Goal: Transaction & Acquisition: Download file/media

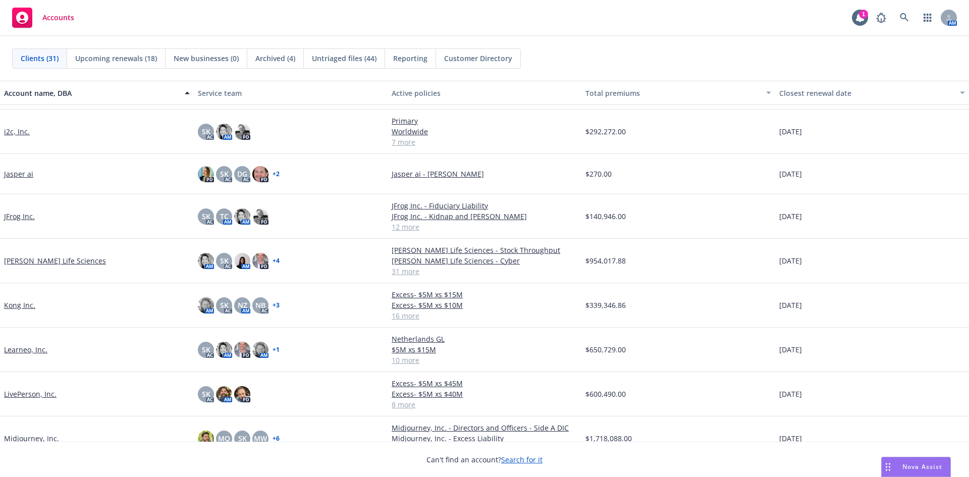
scroll to position [404, 0]
click at [40, 261] on link "Kezar Life Sciences" at bounding box center [55, 260] width 102 height 11
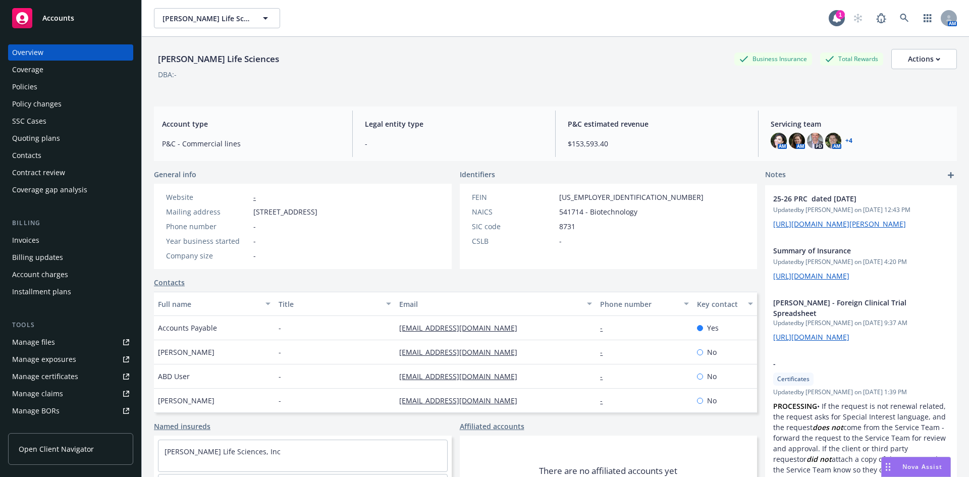
click at [32, 241] on div "Invoices" at bounding box center [25, 240] width 27 height 16
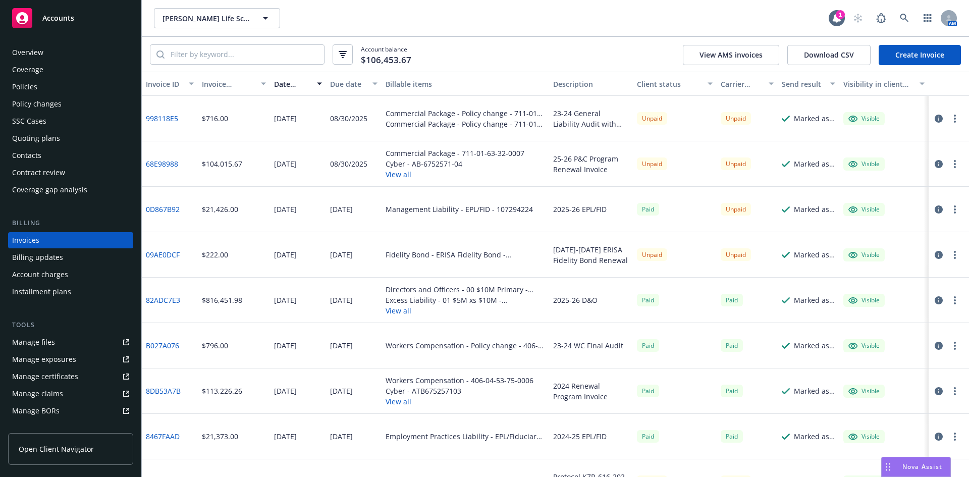
click at [32, 349] on div "Manage files" at bounding box center [33, 342] width 43 height 16
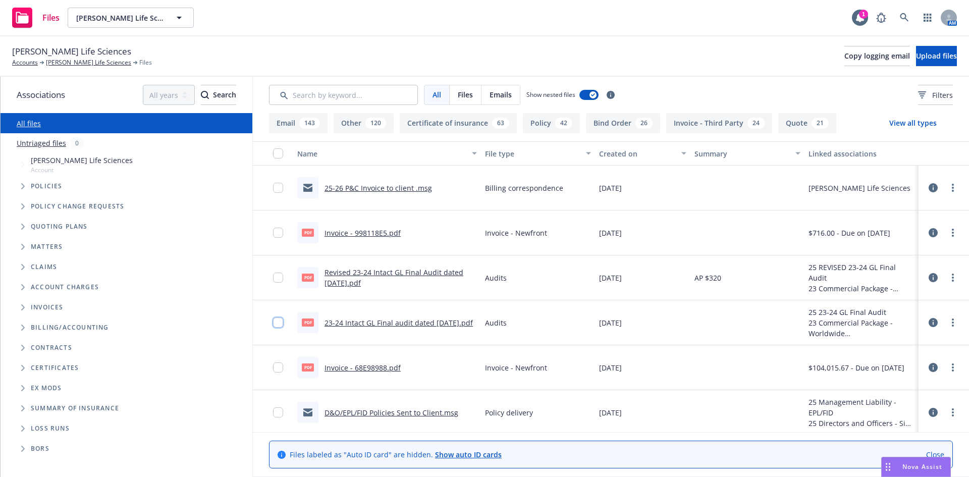
click at [276, 322] on input "checkbox" at bounding box center [278, 323] width 10 height 10
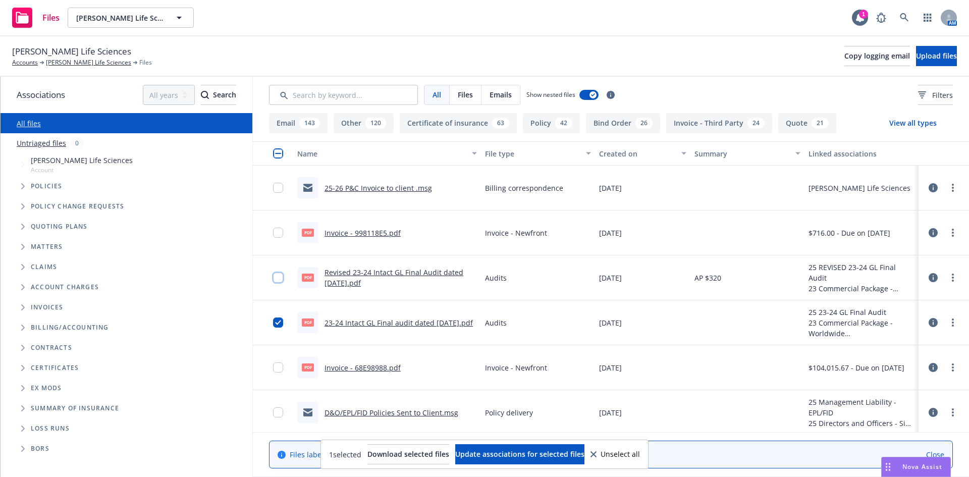
click at [278, 279] on input "checkbox" at bounding box center [278, 278] width 10 height 10
click at [404, 454] on span "Download selected files" at bounding box center [409, 454] width 82 height 10
click at [597, 455] on icon at bounding box center [594, 454] width 6 height 6
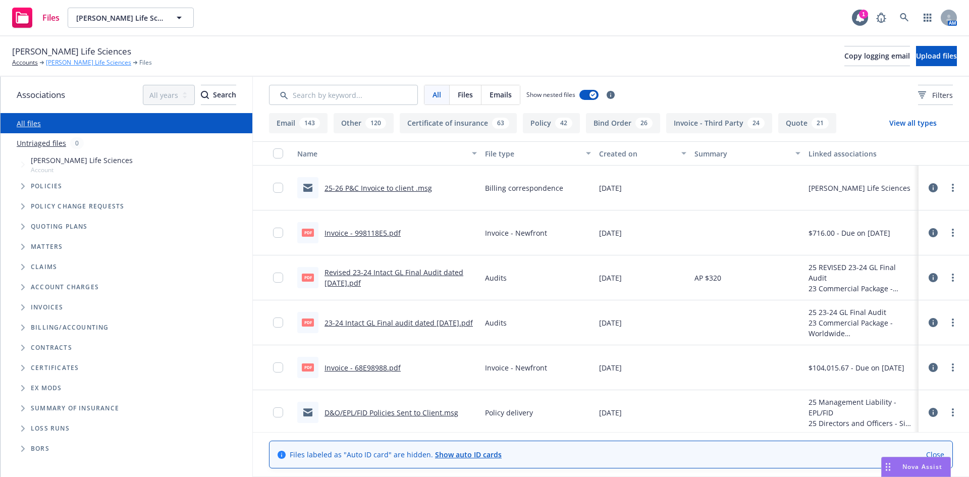
click at [62, 65] on link "[PERSON_NAME] Life Sciences" at bounding box center [88, 62] width 85 height 9
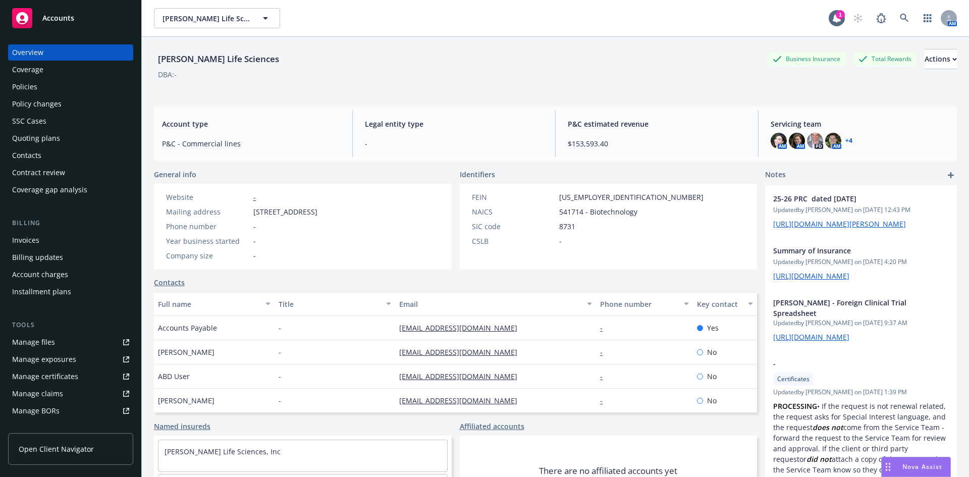
click at [41, 87] on div "Policies" at bounding box center [70, 87] width 117 height 16
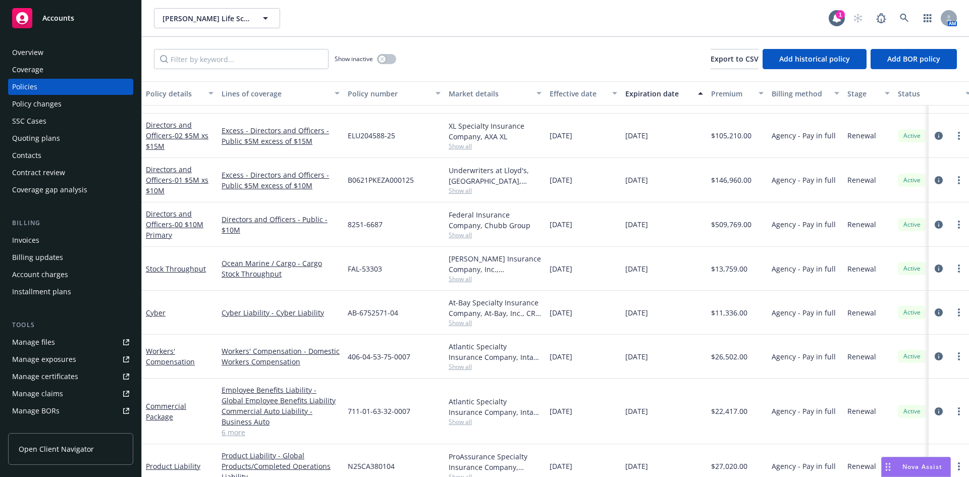
scroll to position [969, 0]
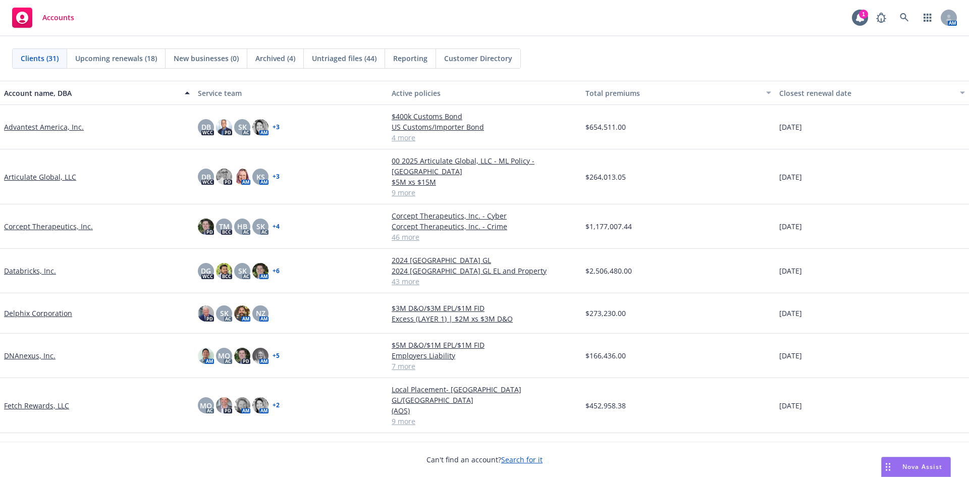
click at [38, 266] on link "Databricks, Inc." at bounding box center [30, 271] width 52 height 11
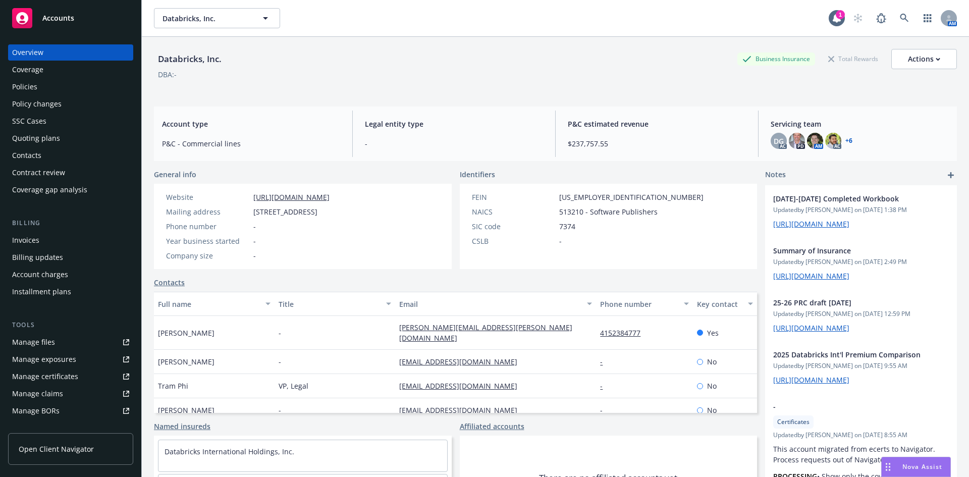
click at [66, 378] on div "Manage certificates" at bounding box center [45, 377] width 66 height 16
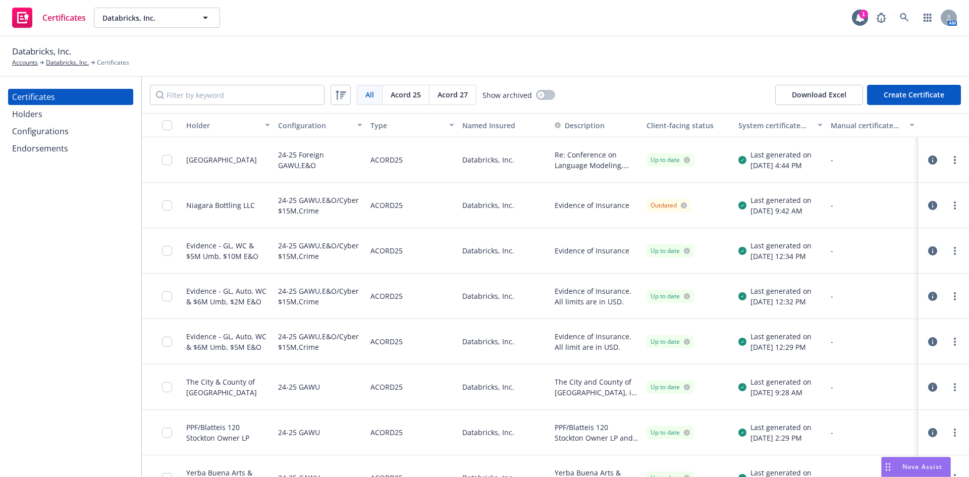
click at [61, 111] on div "Holders" at bounding box center [70, 114] width 117 height 16
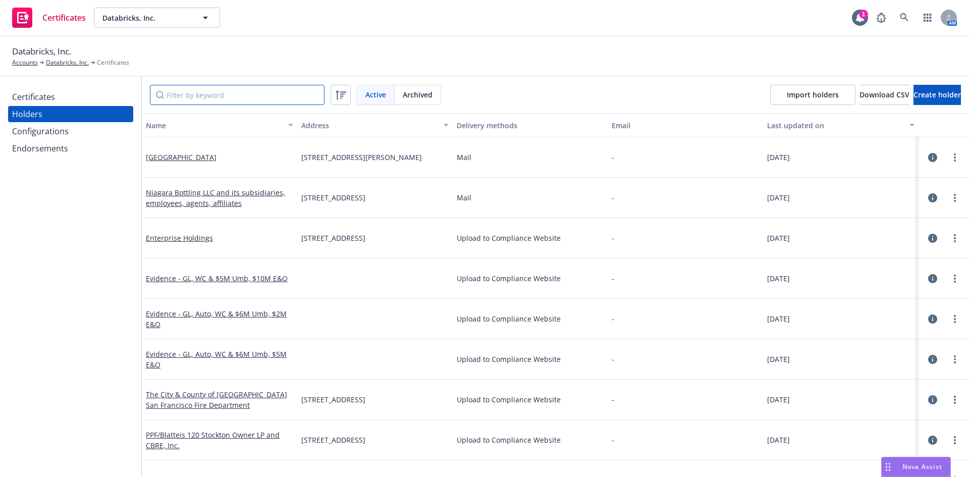
click at [242, 93] on input "Filter by keyword" at bounding box center [237, 95] width 175 height 20
type input "N"
click at [917, 93] on span "Create holder" at bounding box center [937, 95] width 47 height 10
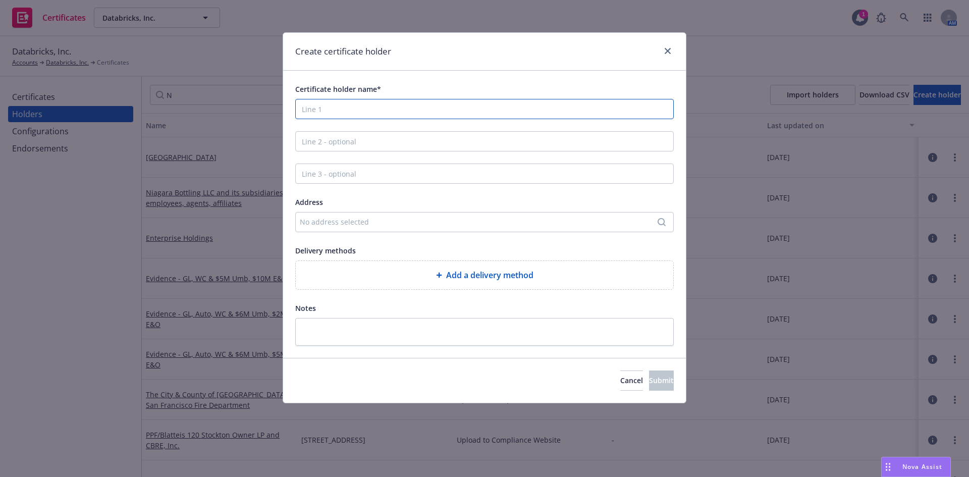
click at [422, 114] on input "Certificate holder name*" at bounding box center [484, 109] width 379 height 20
paste input "Northrop Grumman Systems Corporatio"
type input "Northrop Grumman Systems Corporation"
click at [364, 223] on div "No address selected" at bounding box center [480, 222] width 360 height 11
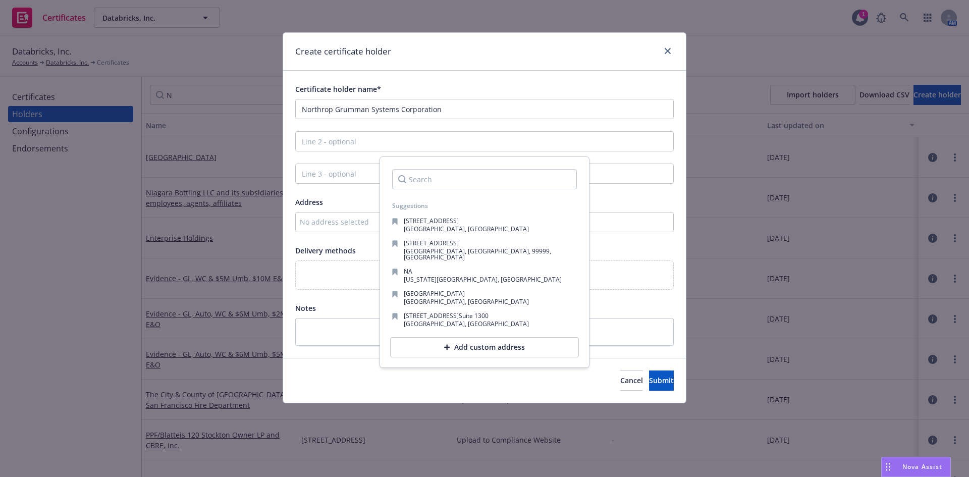
click at [441, 178] on input "Search" at bounding box center [484, 179] width 185 height 20
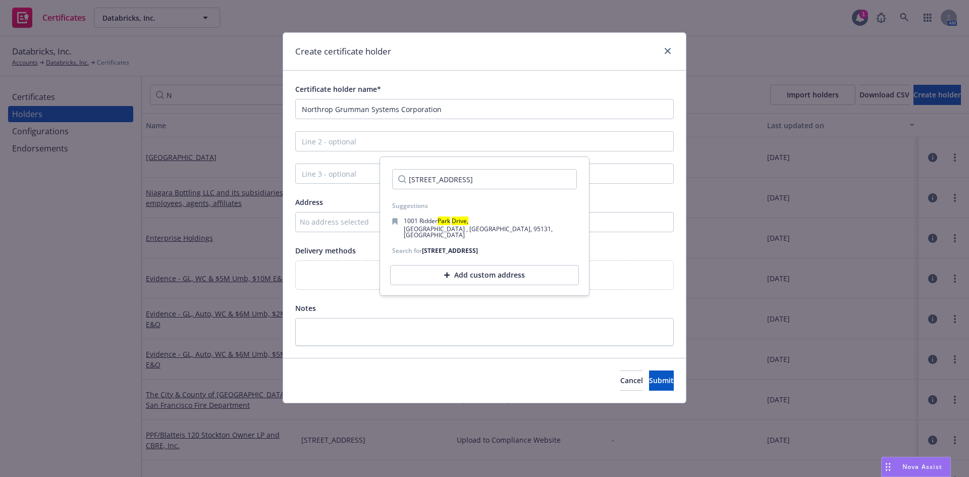
scroll to position [0, 32]
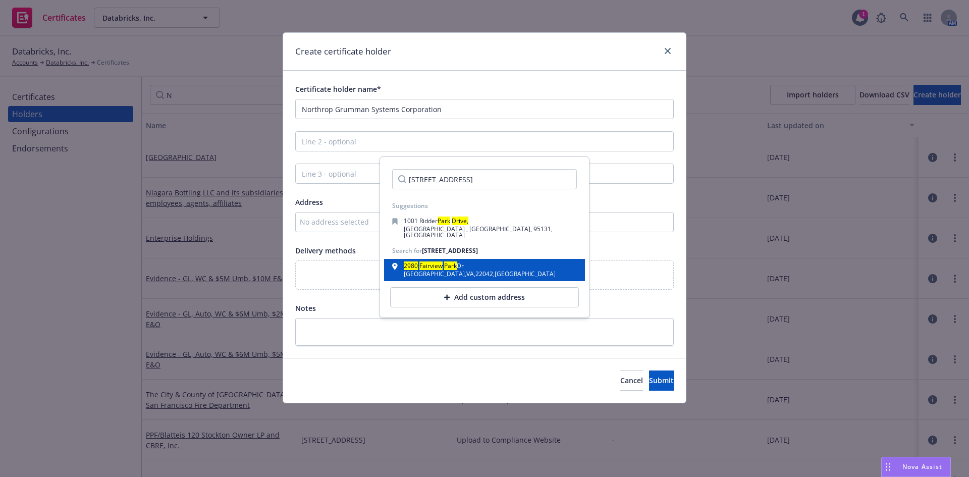
type input "2980 Fairview Park Drive, Falls Church, VA, 22042-4511"
click at [451, 272] on div "Falls Church , VA , 22042 , USA" at bounding box center [480, 274] width 152 height 6
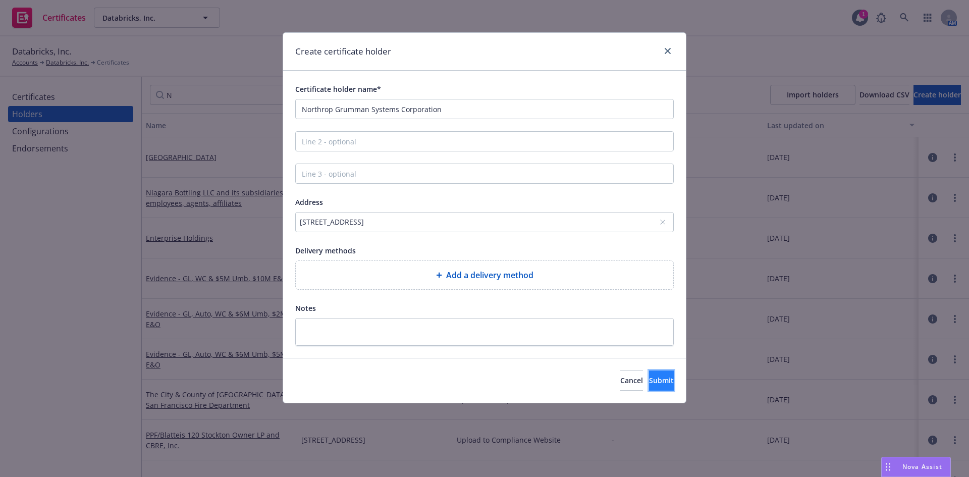
click at [649, 375] on button "Submit" at bounding box center [661, 381] width 25 height 20
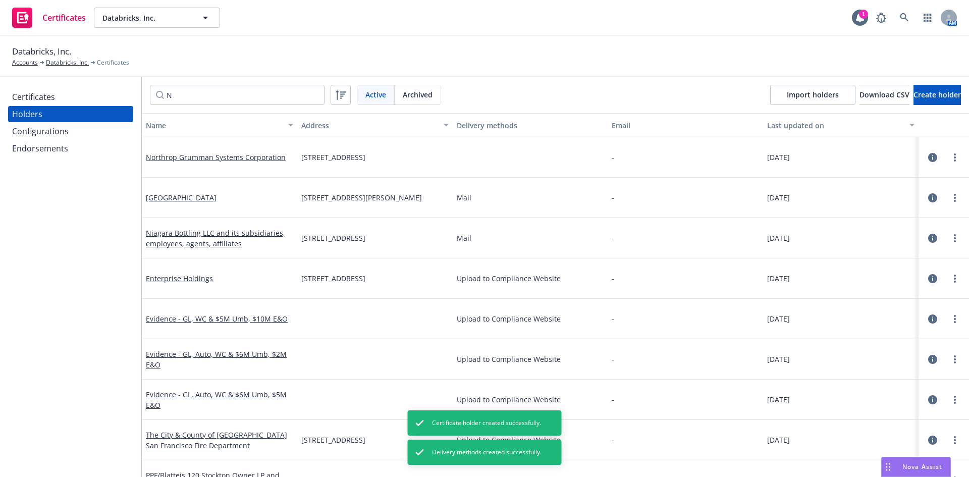
click at [57, 98] on div "Certificates" at bounding box center [70, 97] width 117 height 16
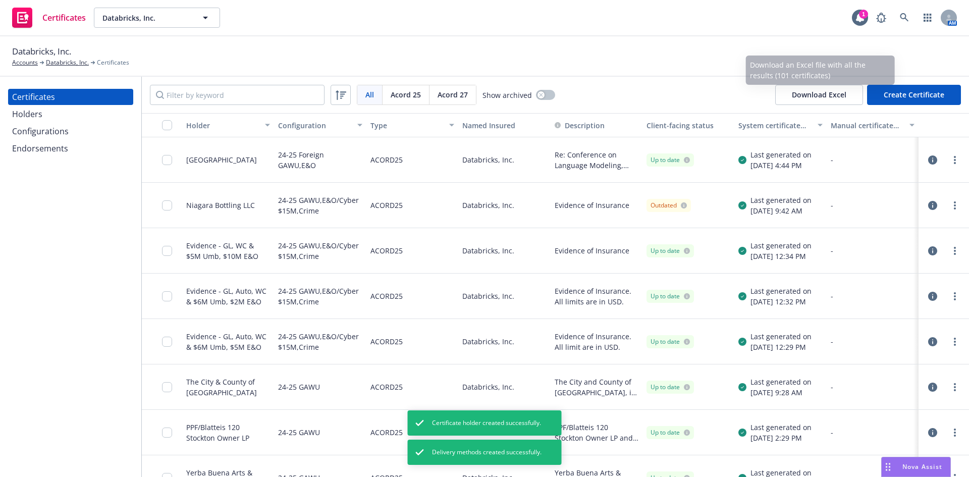
click at [902, 93] on button "Create Certificate" at bounding box center [914, 95] width 94 height 20
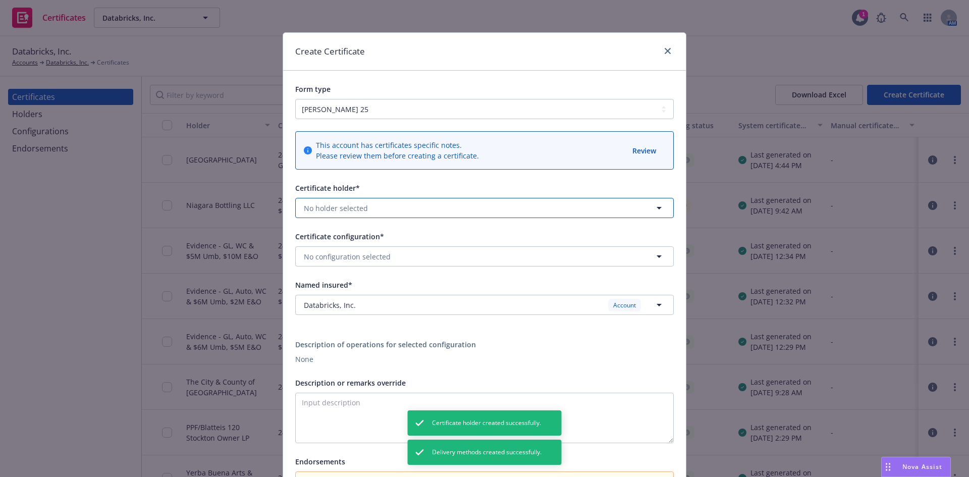
click at [337, 206] on span "No holder selected" at bounding box center [336, 208] width 64 height 11
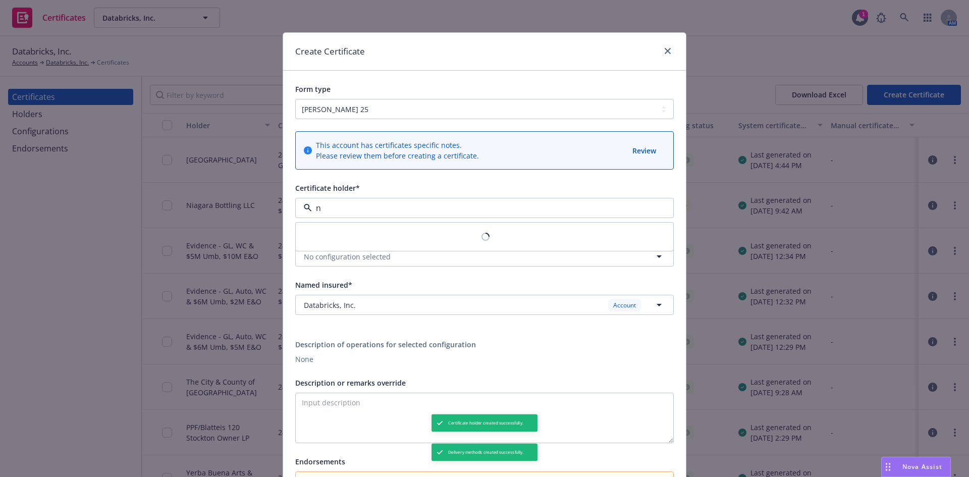
type input "no"
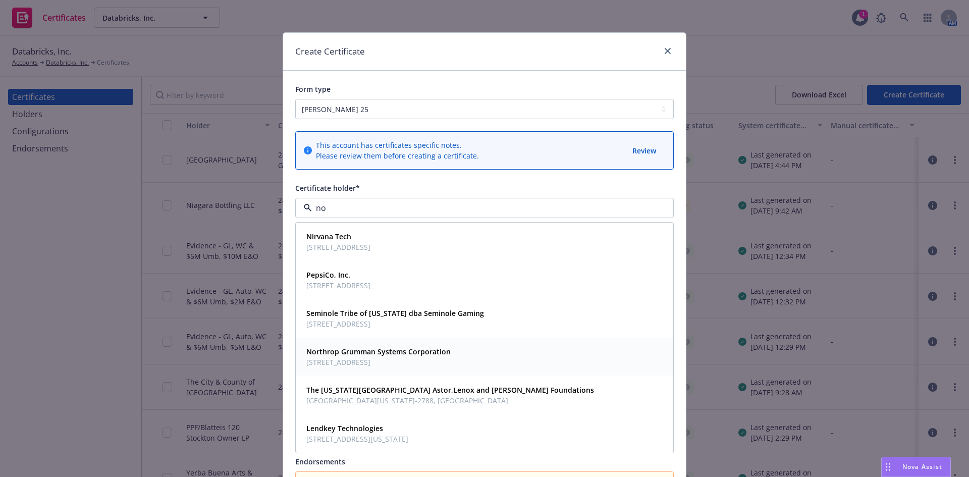
drag, startPoint x: 372, startPoint y: 367, endPoint x: 379, endPoint y: 365, distance: 6.9
click at [373, 367] on span "2980 Fairview Park Dr, Falls Church, VA, 22042, USA" at bounding box center [378, 362] width 144 height 11
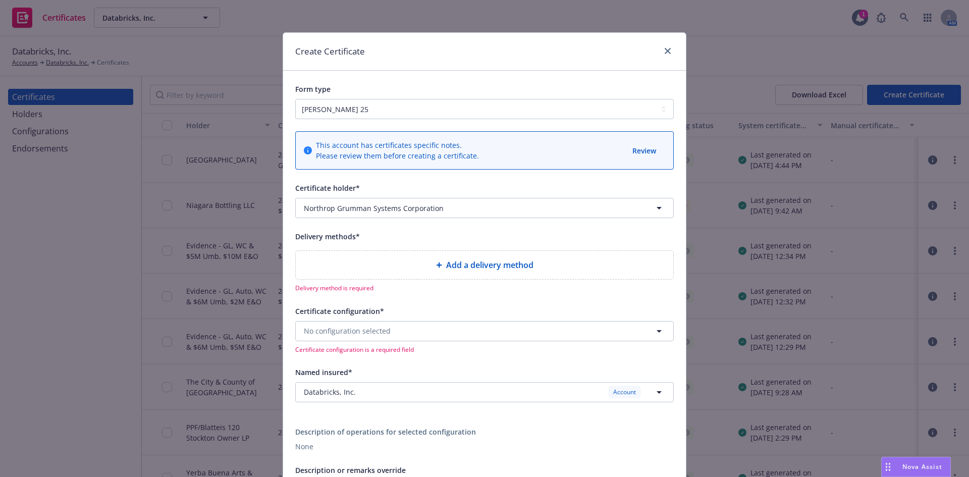
click at [361, 264] on div "Add a delivery method" at bounding box center [485, 265] width 362 height 12
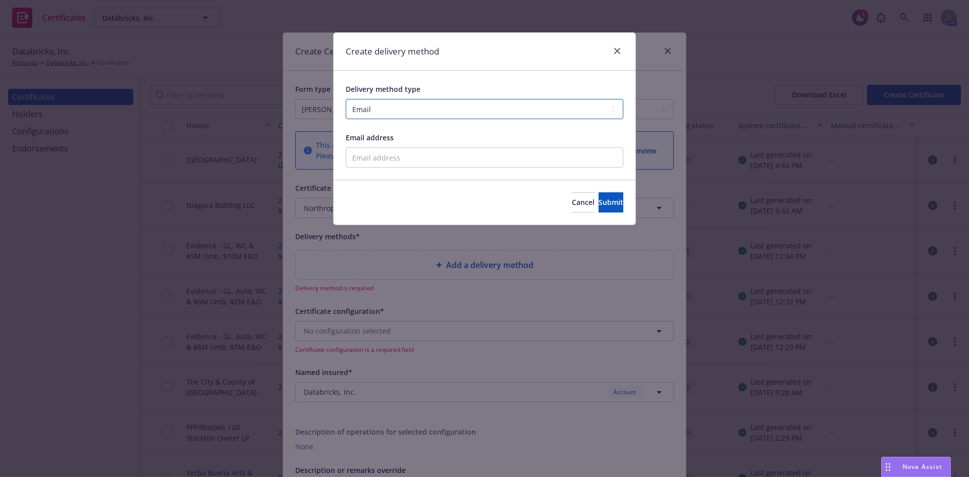
click at [356, 107] on select "Select delivery method type Email Mail Fax Upload to Compliance Website" at bounding box center [485, 109] width 278 height 20
select select "UPLOAD_TO_COMPLIANCE_WEBSITE"
click at [346, 99] on select "Select delivery method type Email Mail Fax Upload to Compliance Website" at bounding box center [485, 109] width 278 height 20
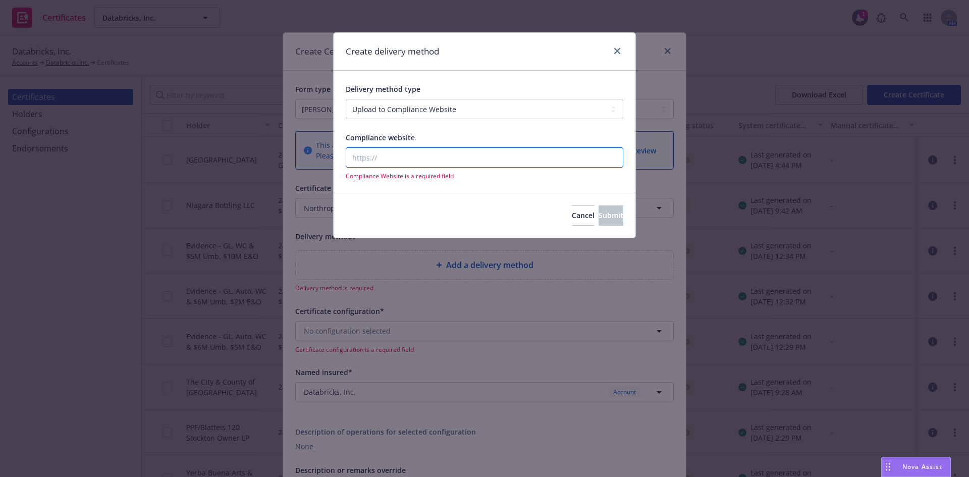
click at [383, 163] on input "Compliance website" at bounding box center [485, 157] width 278 height 20
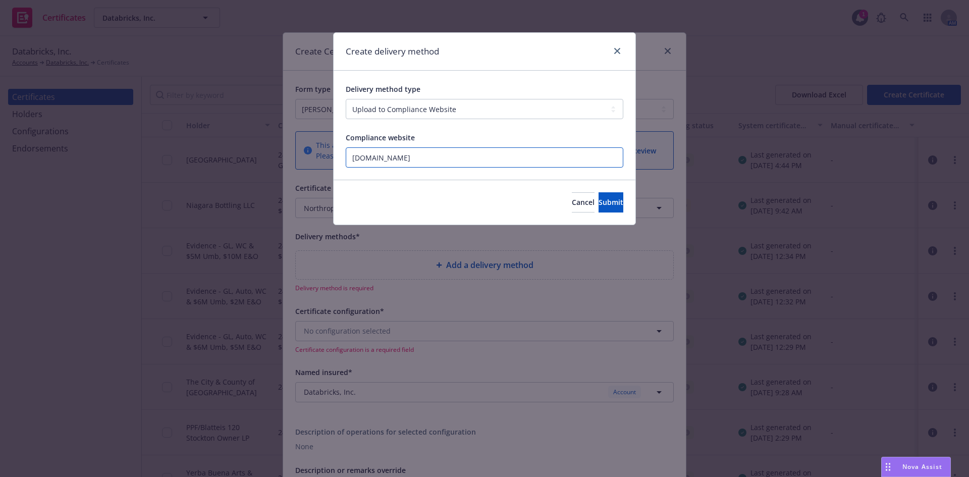
type input "newfront.com"
click at [599, 201] on span "Submit" at bounding box center [611, 202] width 25 height 10
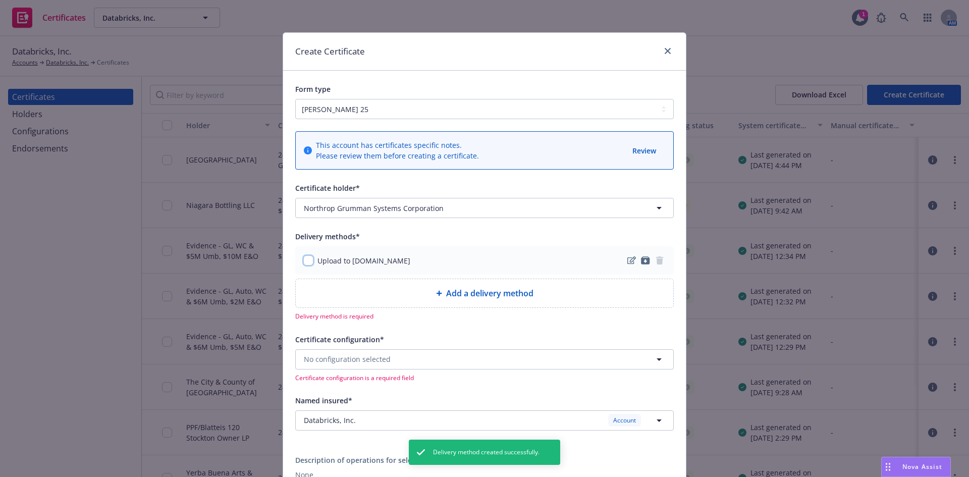
click at [306, 261] on input "checkbox" at bounding box center [308, 260] width 10 height 10
checkbox input "true"
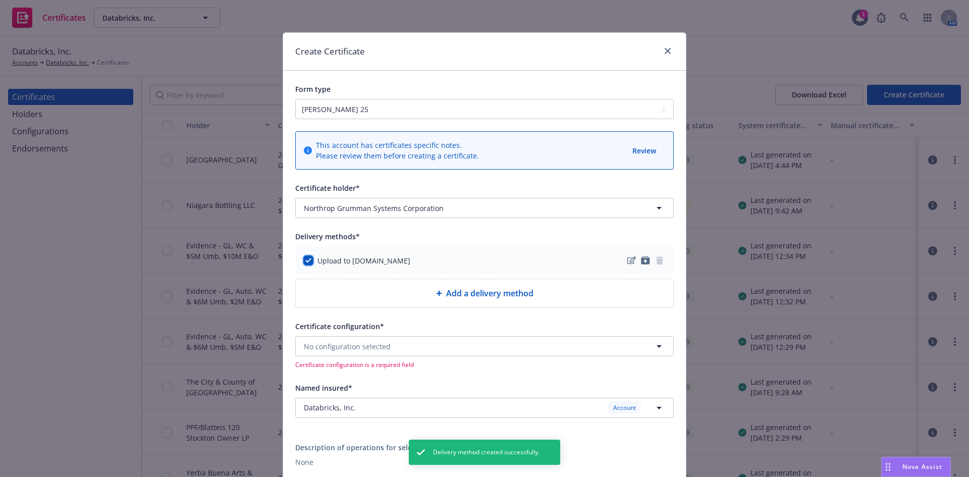
scroll to position [151, 0]
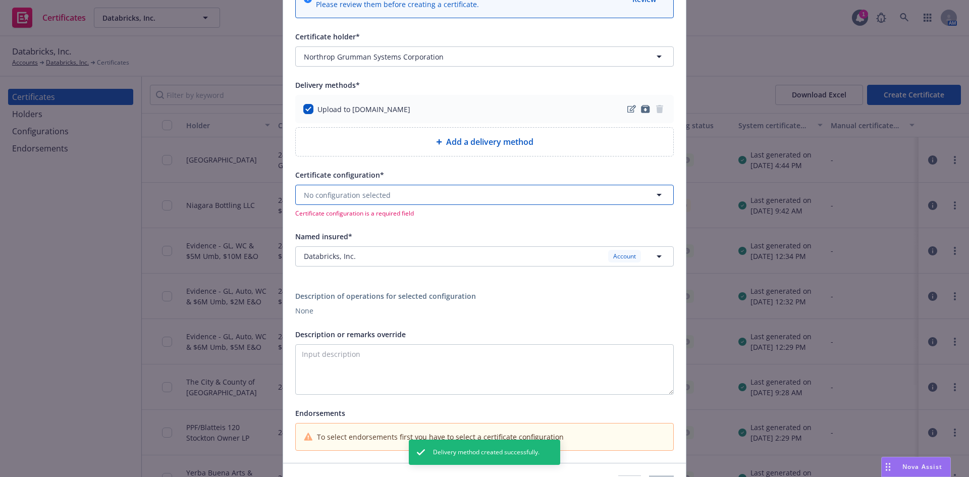
click at [358, 199] on span "No configuration selected" at bounding box center [347, 195] width 87 height 11
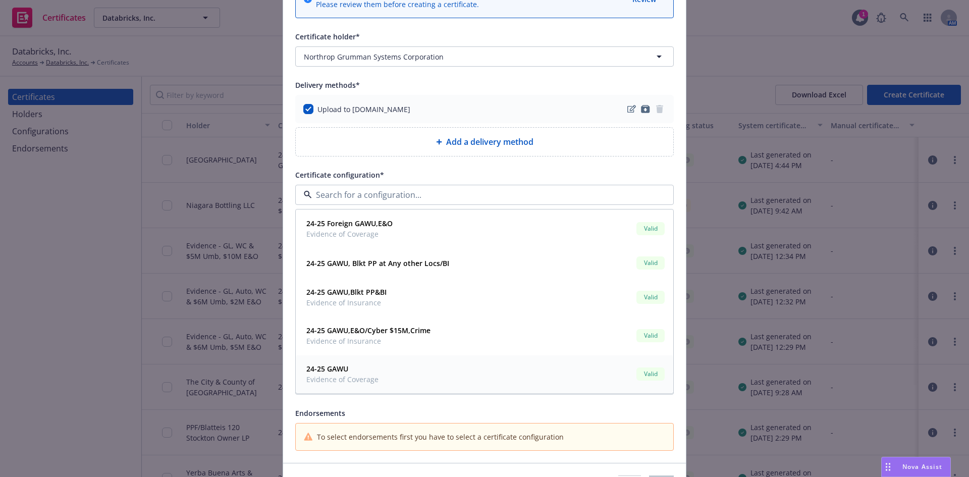
click at [335, 376] on span "Evidence of Coverage" at bounding box center [342, 379] width 72 height 11
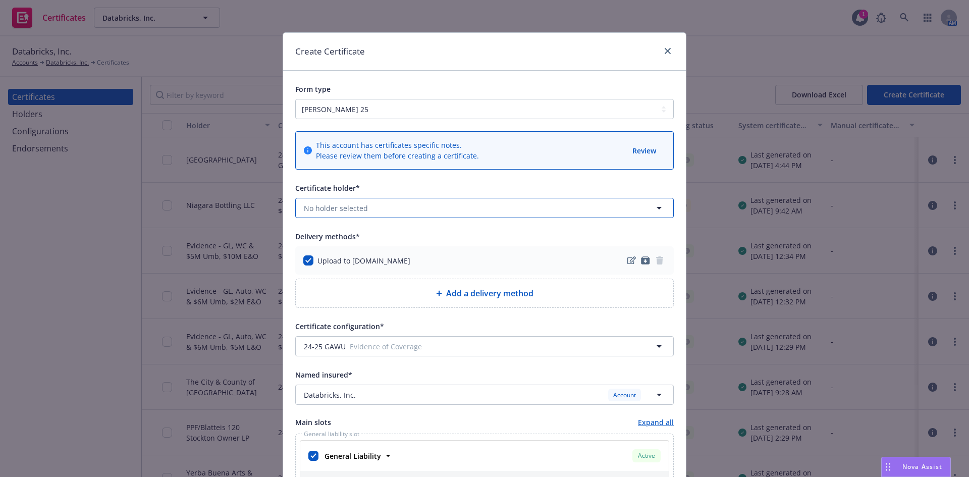
click at [344, 203] on span "No holder selected" at bounding box center [336, 208] width 64 height 11
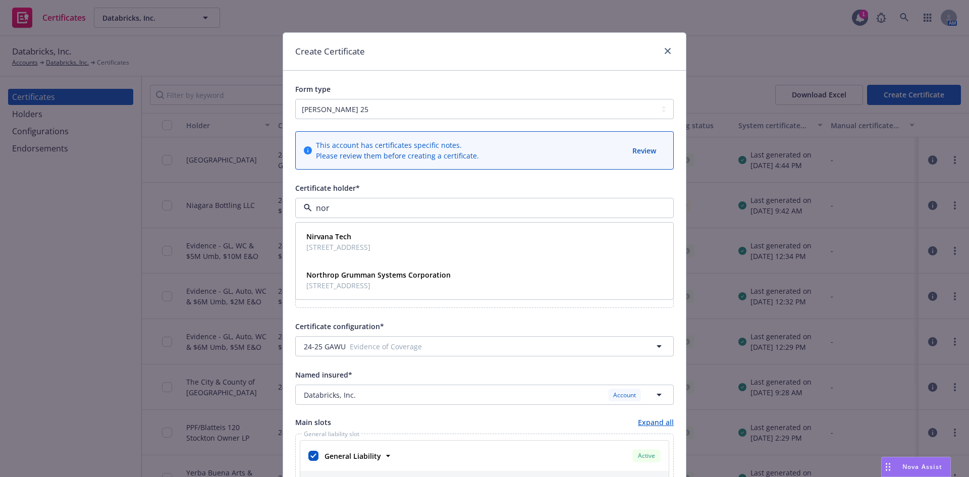
type input "nort"
click at [342, 276] on strong "Northrop Grumman Systems Corporation" at bounding box center [378, 275] width 144 height 10
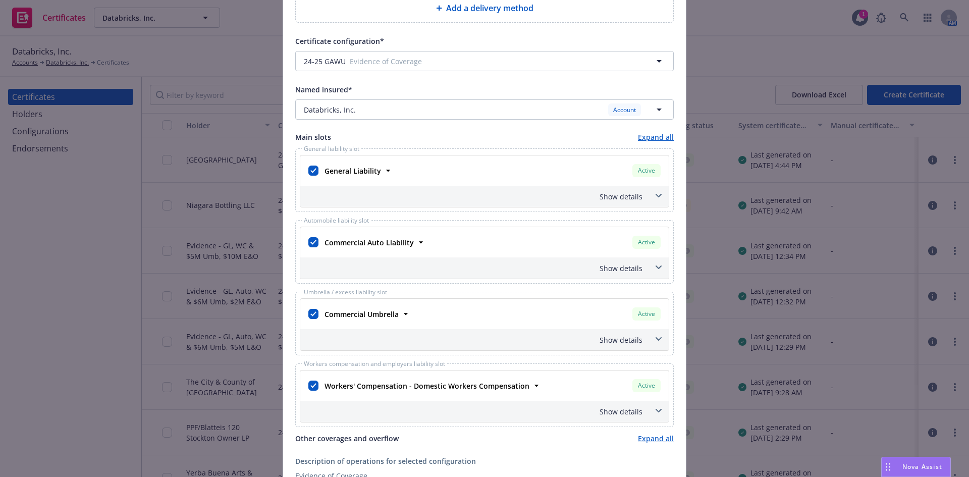
scroll to position [303, 0]
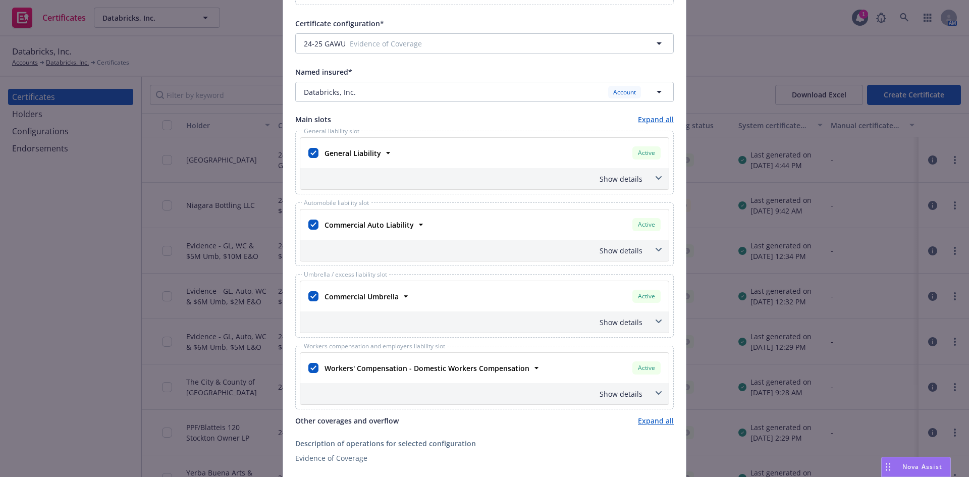
click at [656, 323] on icon at bounding box center [659, 322] width 6 height 4
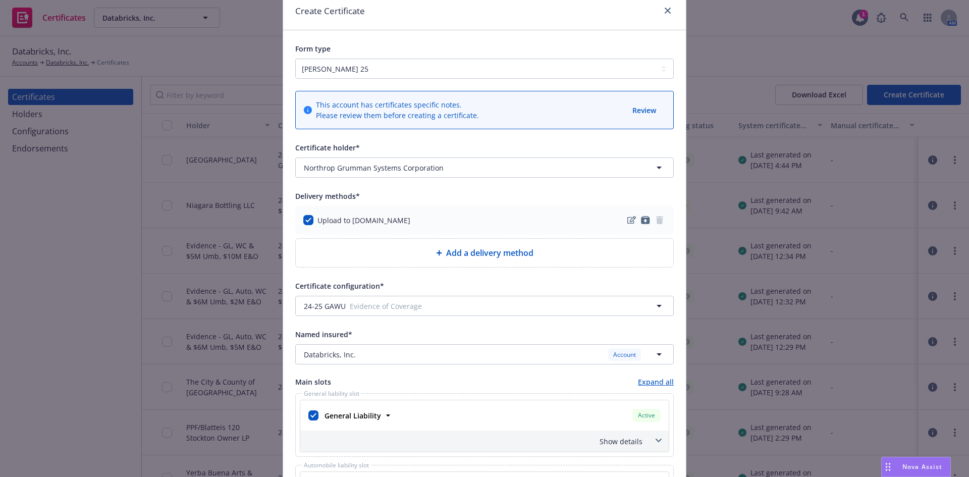
scroll to position [101, 0]
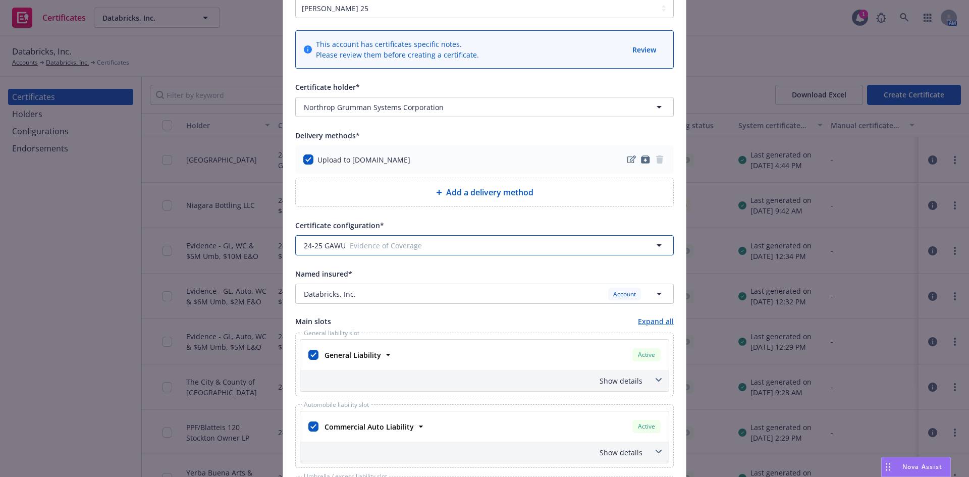
click at [357, 247] on span "Evidence of Coverage" at bounding box center [491, 245] width 282 height 11
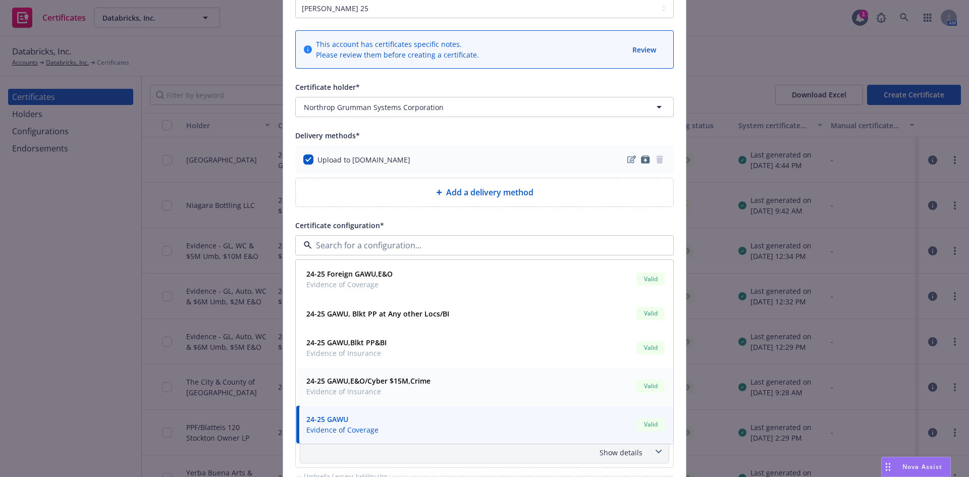
click at [361, 382] on strong "24-25 GAWU,E&O/Cyber $15M,Crime" at bounding box center [368, 381] width 124 height 10
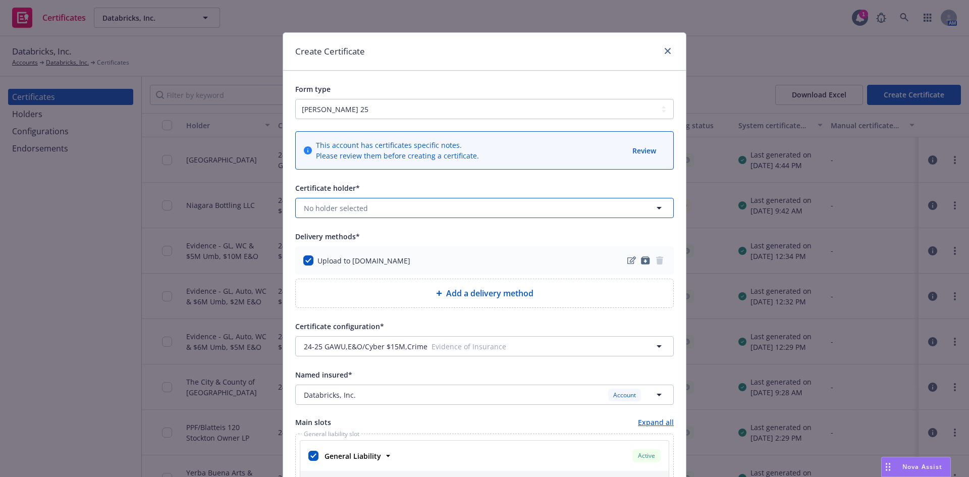
click at [350, 202] on button "No holder selected" at bounding box center [484, 208] width 379 height 20
type input "nort"
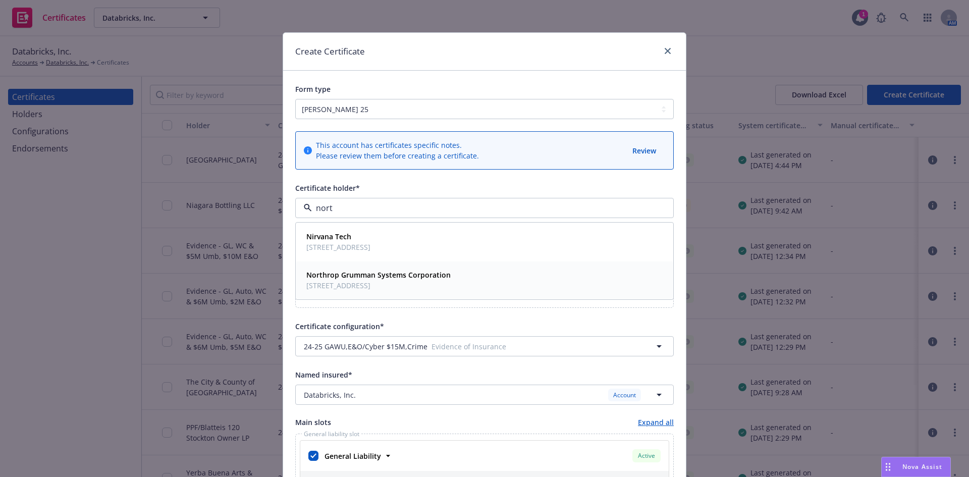
click at [331, 283] on span "2980 Fairview Park Dr, Falls Church, VA, 22042, USA" at bounding box center [378, 285] width 144 height 11
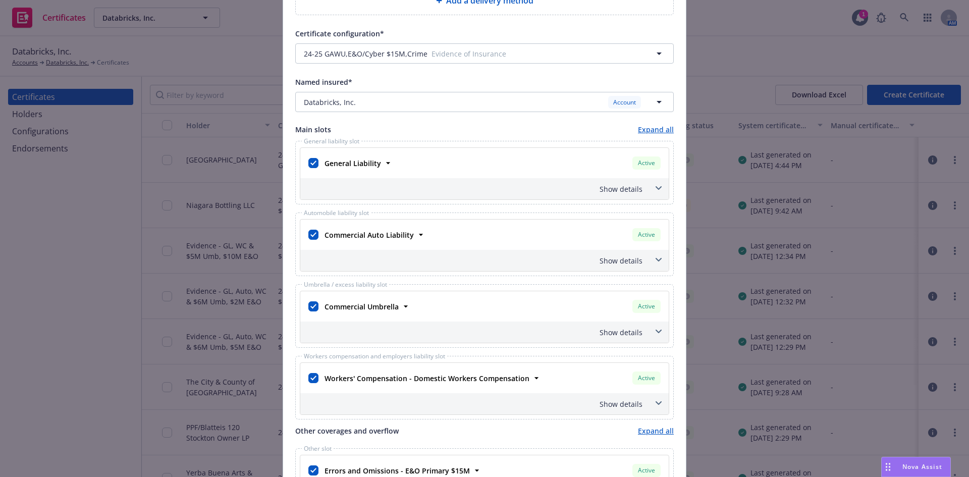
scroll to position [303, 0]
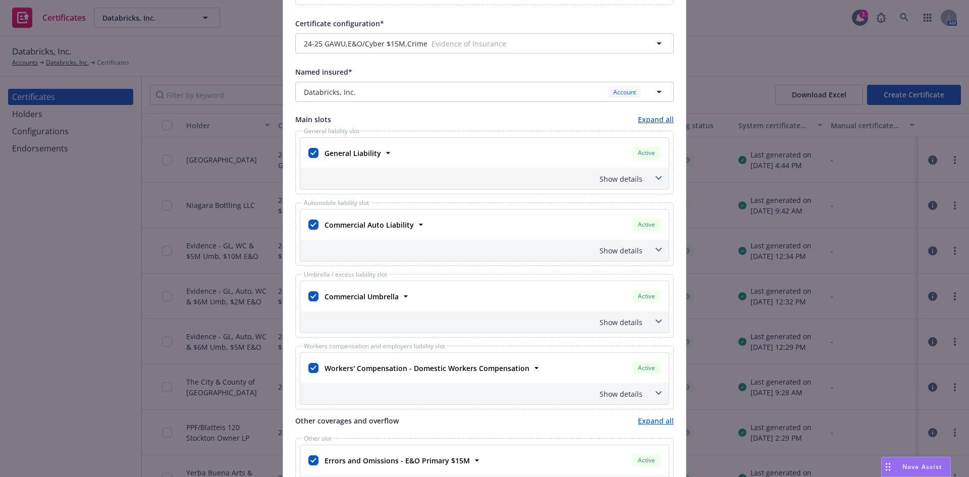
click at [658, 320] on icon at bounding box center [659, 322] width 6 height 4
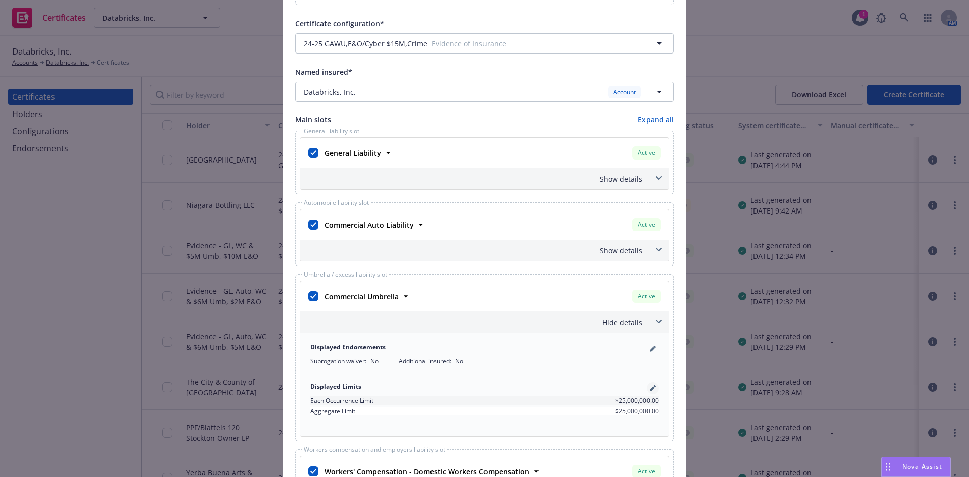
click at [650, 388] on icon "pencil" at bounding box center [652, 388] width 5 height 5
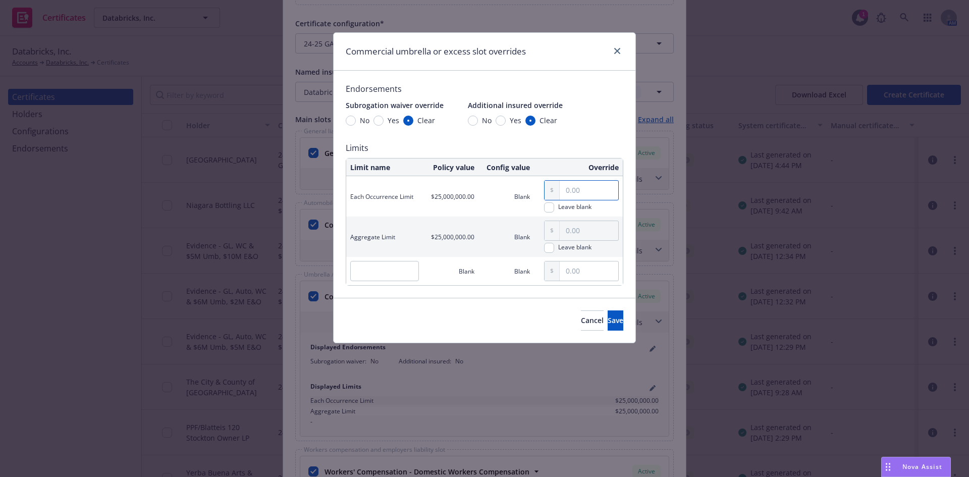
click at [573, 188] on input "text" at bounding box center [589, 190] width 59 height 19
type input "5,000,000.00"
click at [608, 323] on span "Save" at bounding box center [616, 321] width 16 height 10
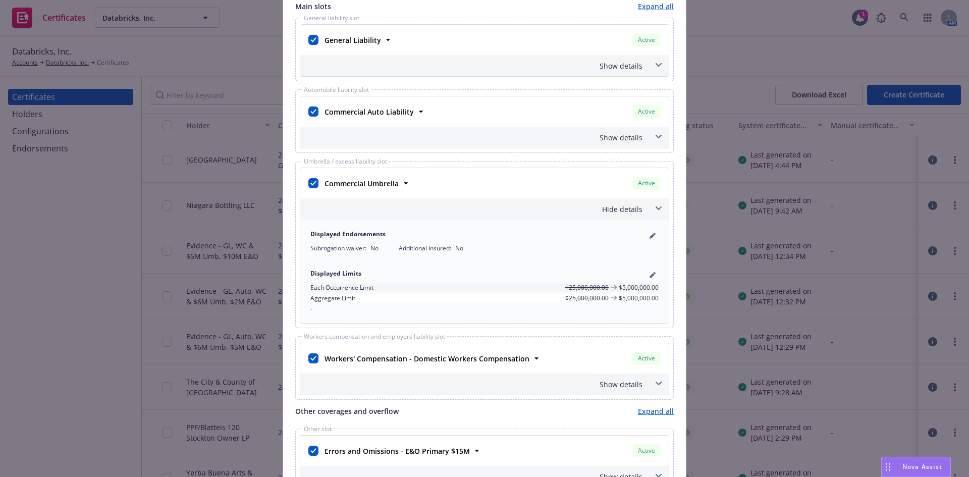
scroll to position [454, 0]
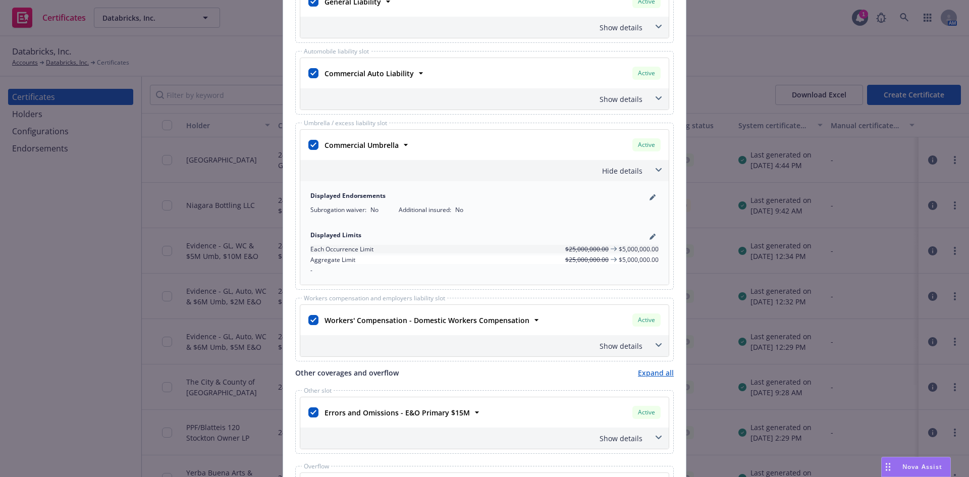
click at [656, 169] on icon at bounding box center [659, 170] width 6 height 4
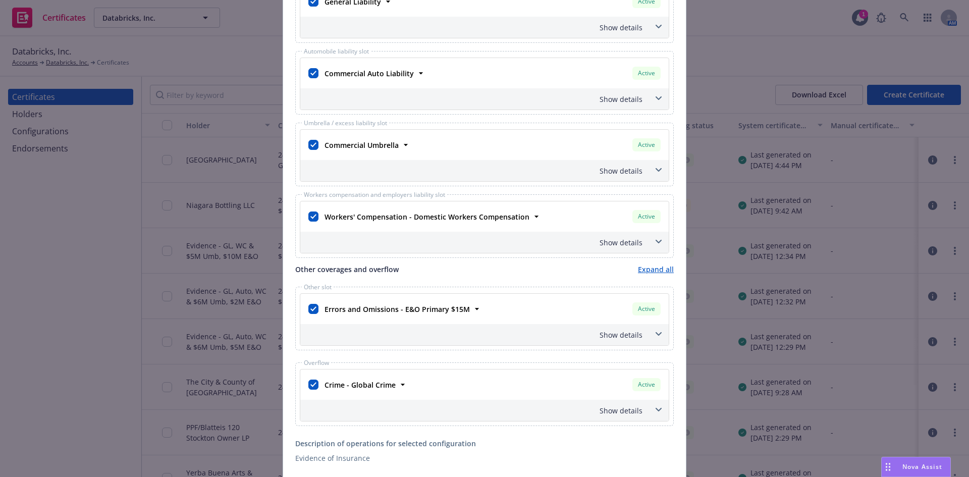
scroll to position [353, 0]
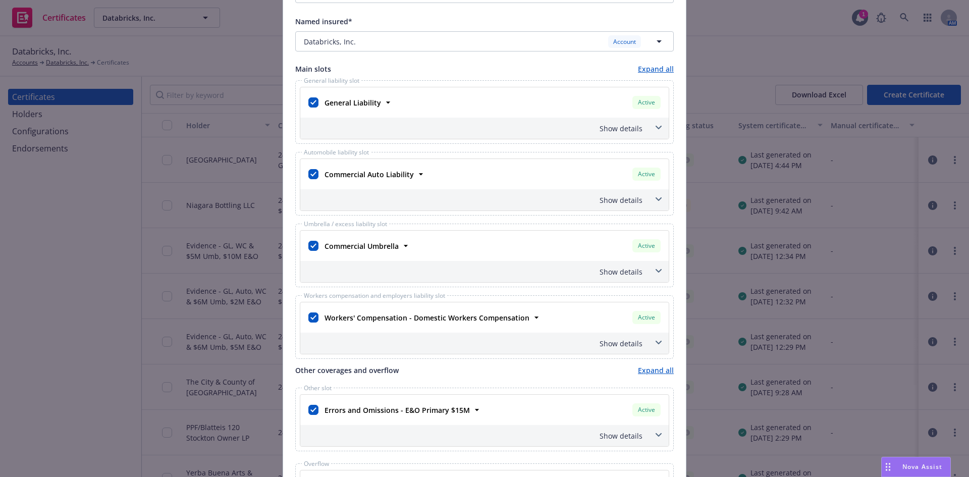
click at [657, 125] on span at bounding box center [659, 128] width 16 height 16
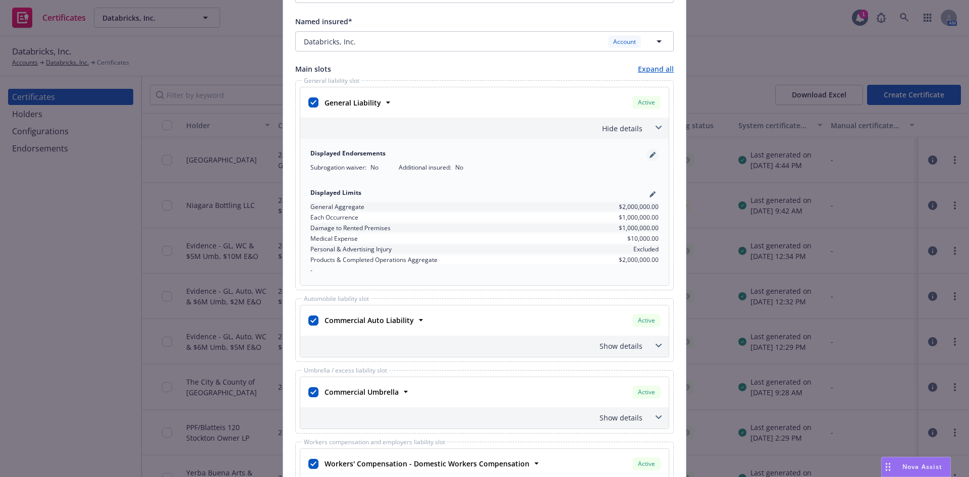
click at [650, 157] on icon "pencil" at bounding box center [652, 155] width 5 height 5
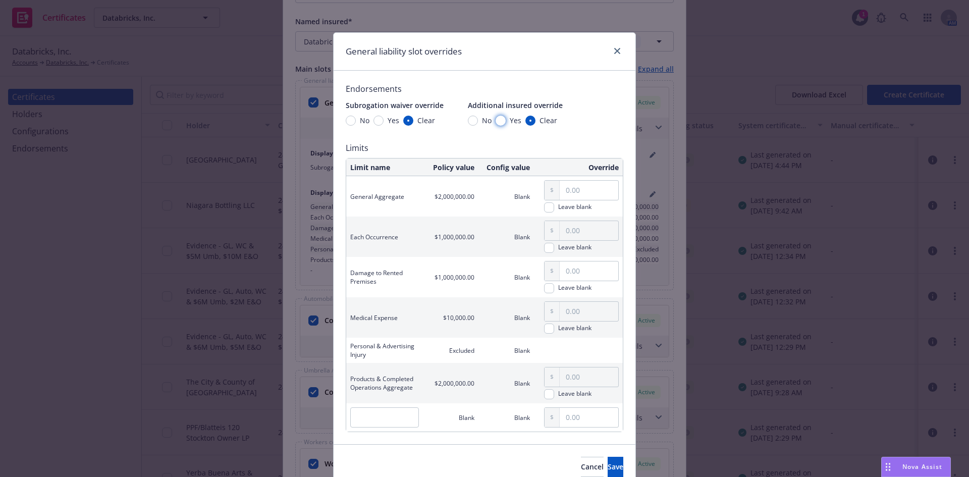
click at [498, 121] on input "Yes" at bounding box center [501, 121] width 10 height 10
radio input "true"
click at [608, 463] on button "Save" at bounding box center [616, 467] width 16 height 20
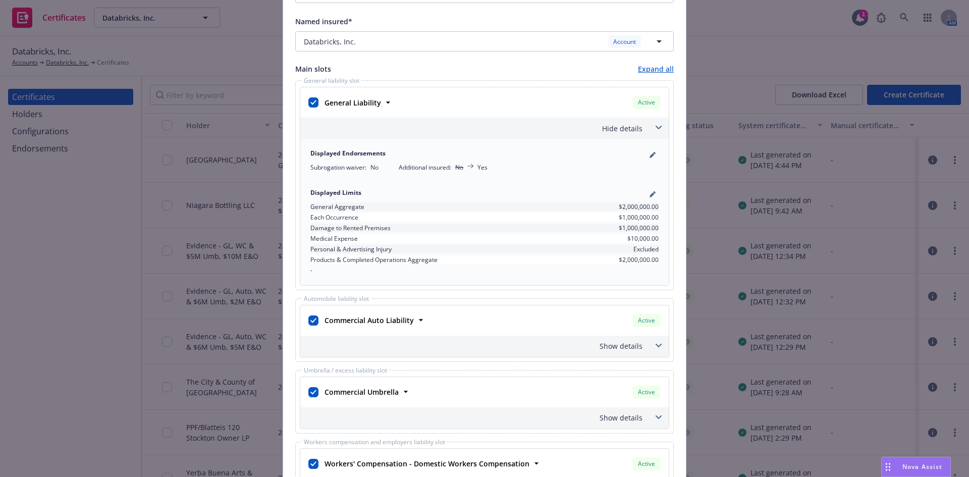
click at [657, 124] on span at bounding box center [659, 128] width 16 height 16
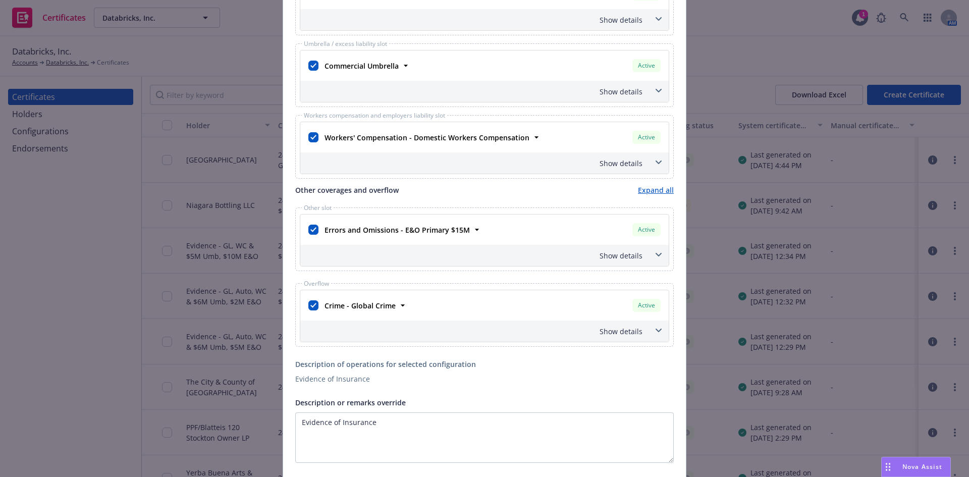
scroll to position [555, 0]
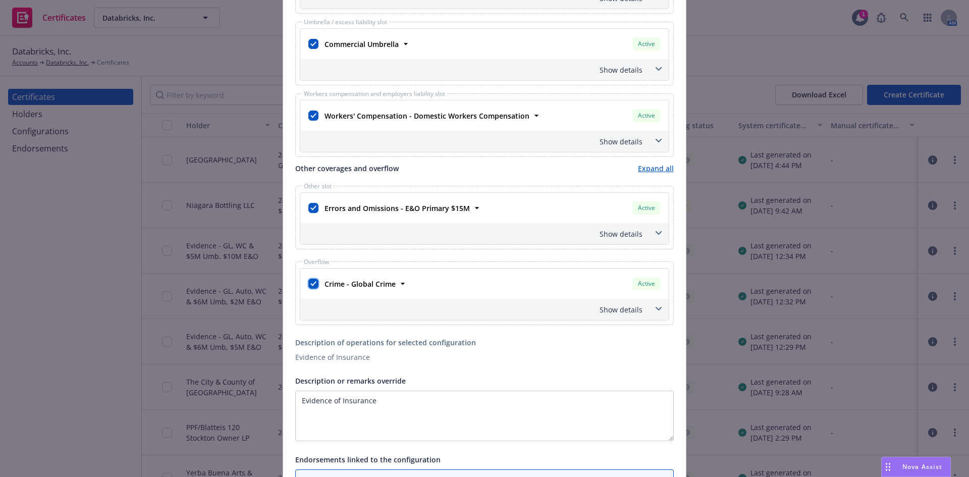
click at [311, 285] on input "checkbox" at bounding box center [314, 284] width 10 height 10
checkbox input "false"
click at [656, 233] on icon at bounding box center [659, 233] width 6 height 4
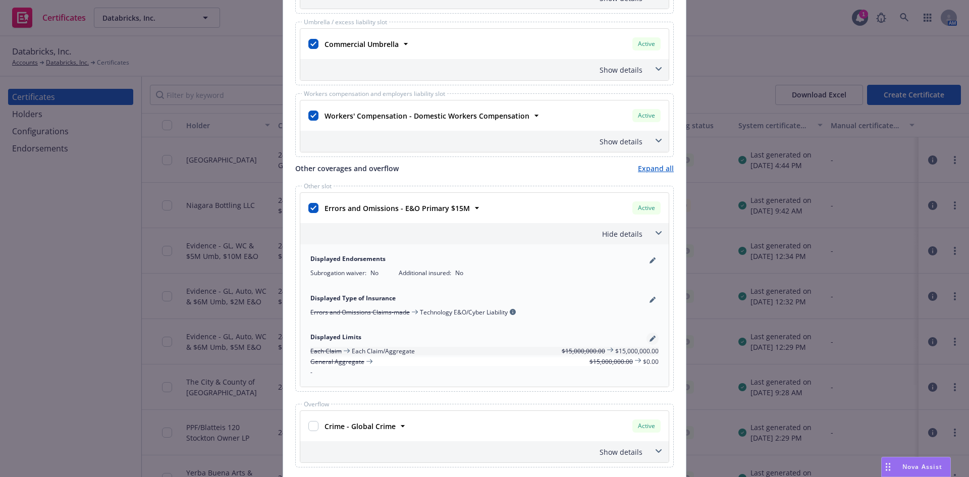
click at [650, 341] on icon "pencil" at bounding box center [652, 339] width 5 height 5
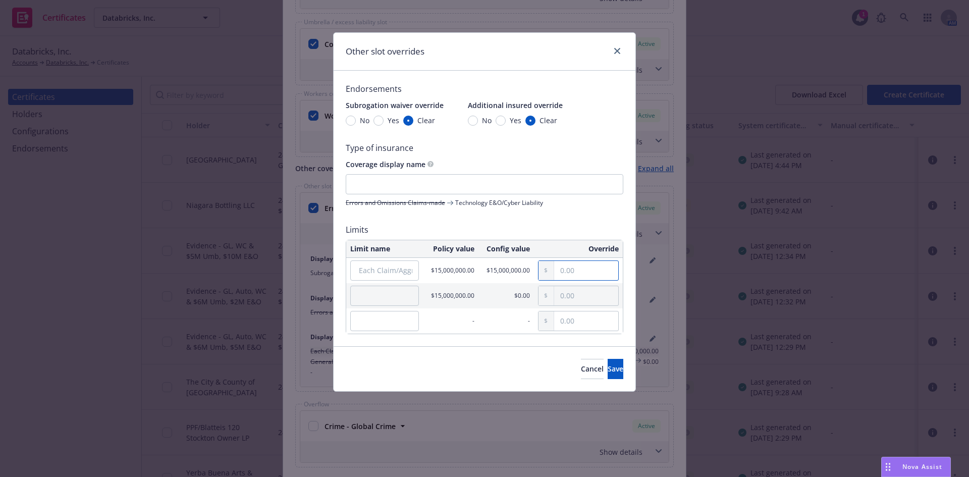
click at [574, 274] on input "text" at bounding box center [586, 270] width 64 height 19
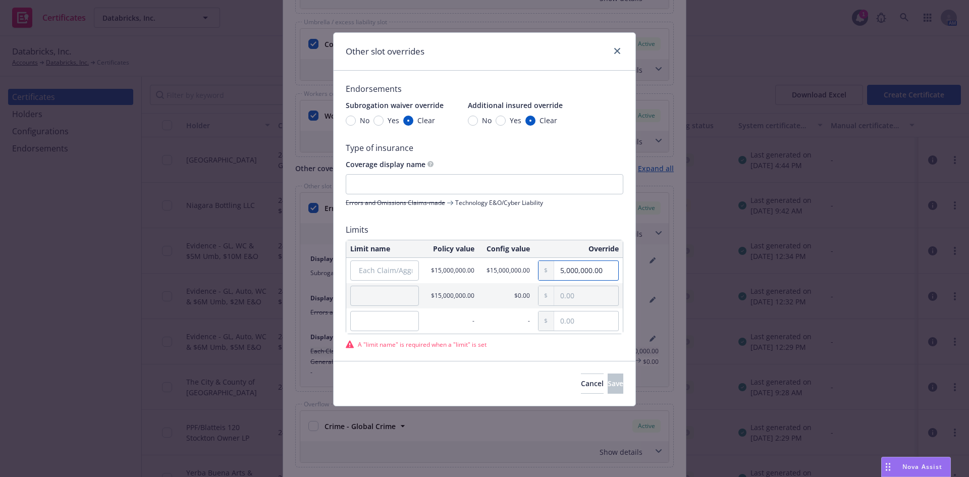
type input "5,000,000.00"
click at [374, 275] on input "Each Claim/Aggregate" at bounding box center [384, 271] width 69 height 20
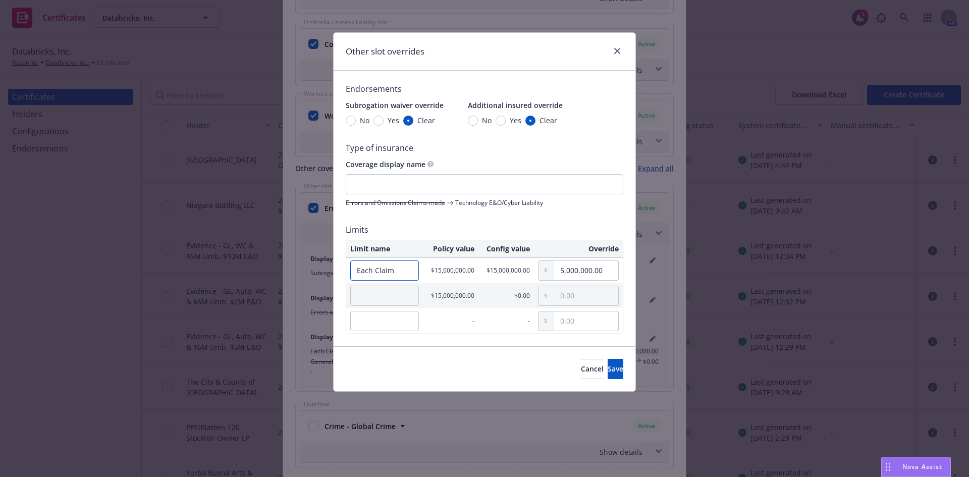
type input "Each Claim"
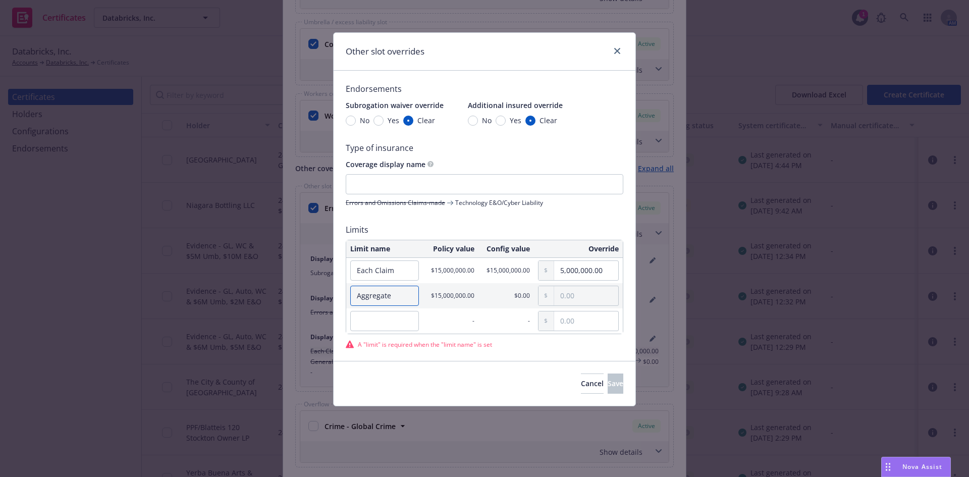
type input "Aggregate"
click at [580, 295] on input "text" at bounding box center [586, 295] width 64 height 19
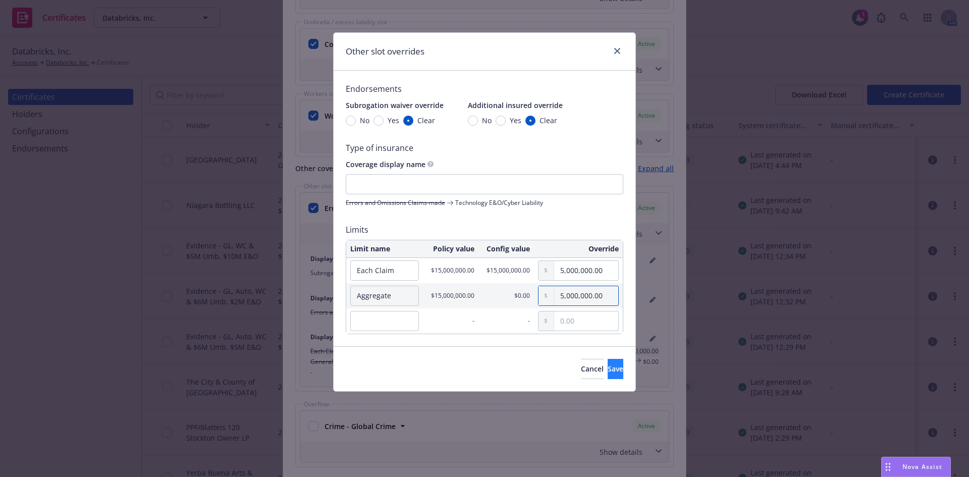
type input "5,000,000.00"
click at [608, 372] on span "Save" at bounding box center [616, 369] width 16 height 10
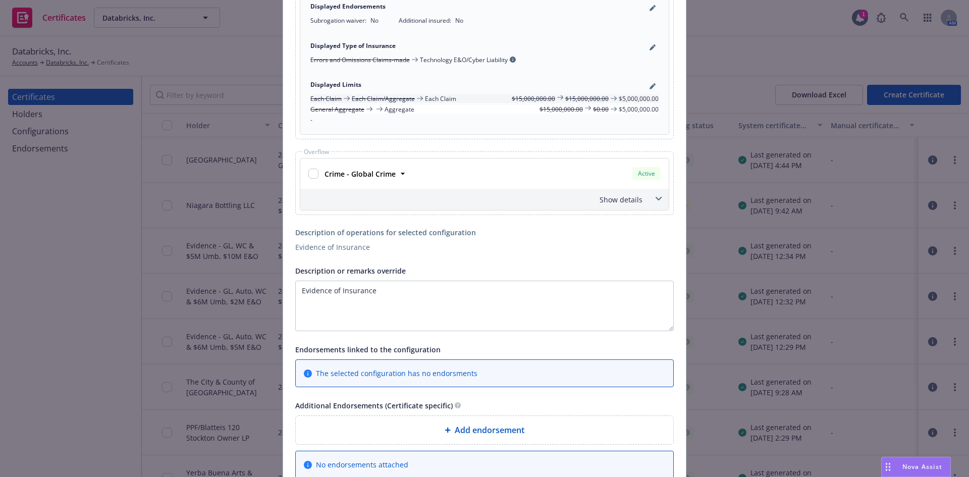
scroll to position [656, 0]
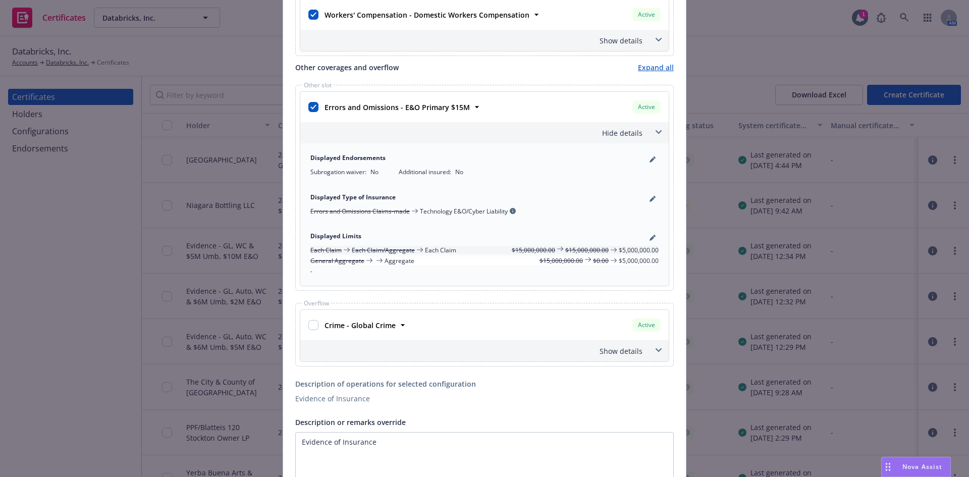
click at [656, 131] on icon at bounding box center [659, 132] width 6 height 4
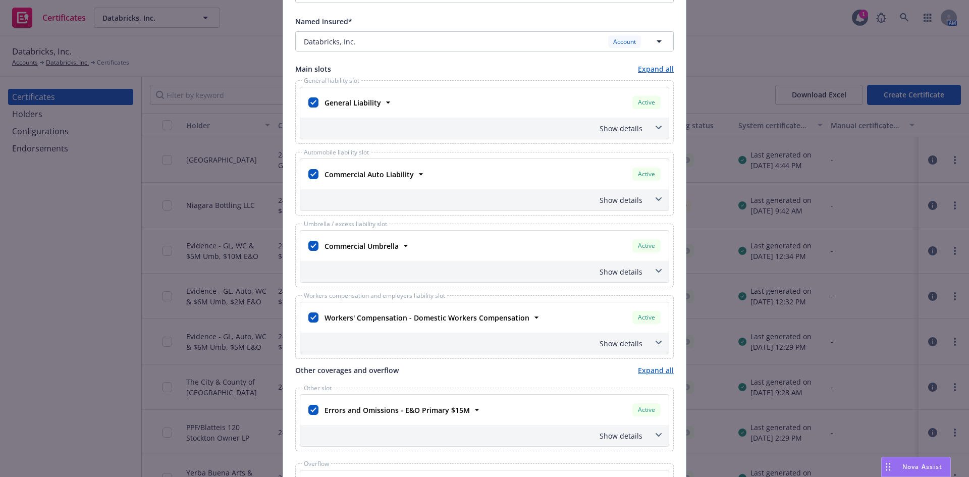
scroll to position [404, 0]
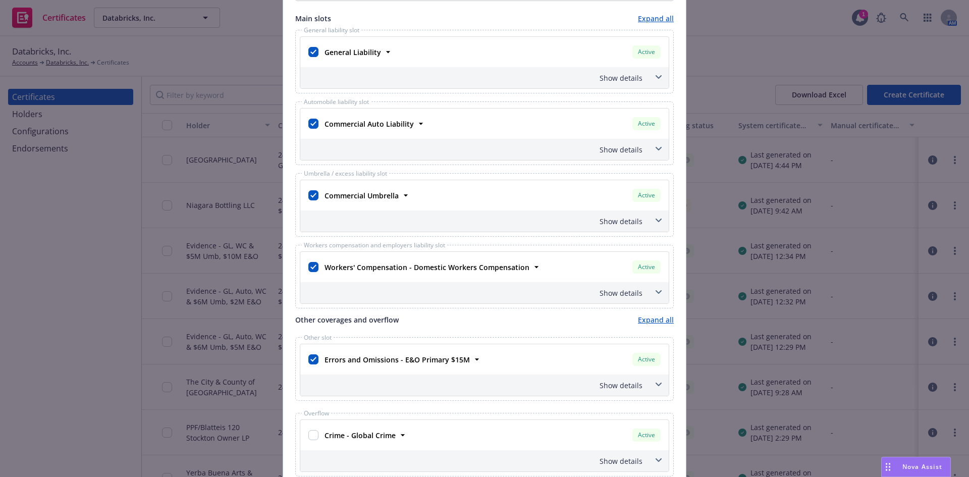
click at [657, 292] on icon at bounding box center [659, 292] width 6 height 4
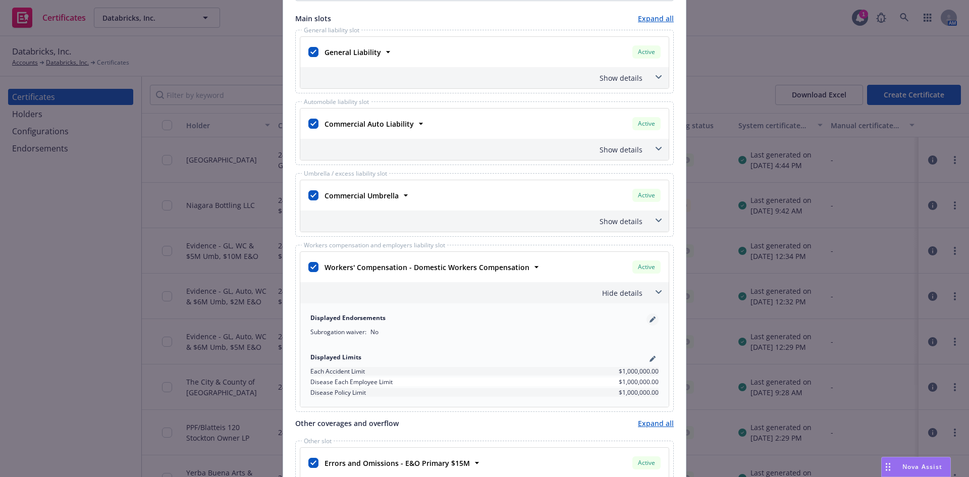
click at [650, 319] on icon "pencil" at bounding box center [652, 320] width 5 height 5
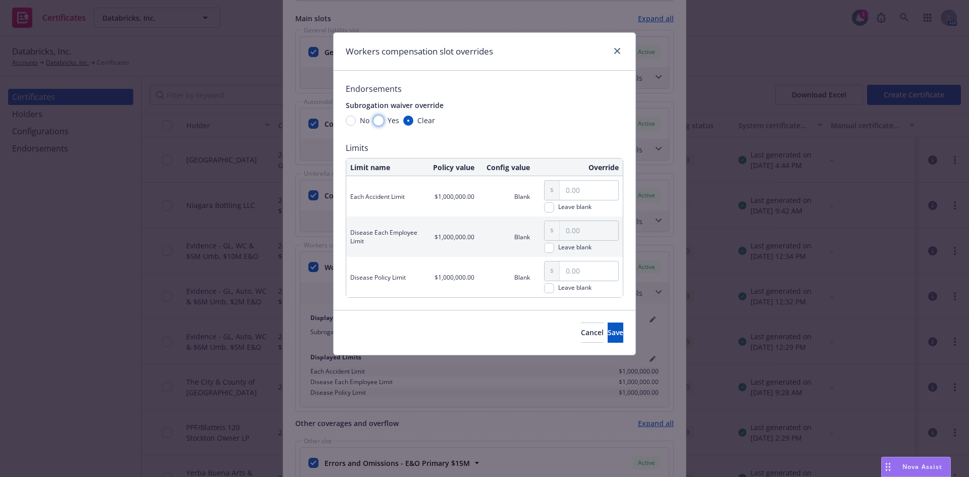
click at [377, 119] on input "Yes" at bounding box center [379, 121] width 10 height 10
radio input "true"
click at [608, 336] on span "Save" at bounding box center [616, 333] width 16 height 10
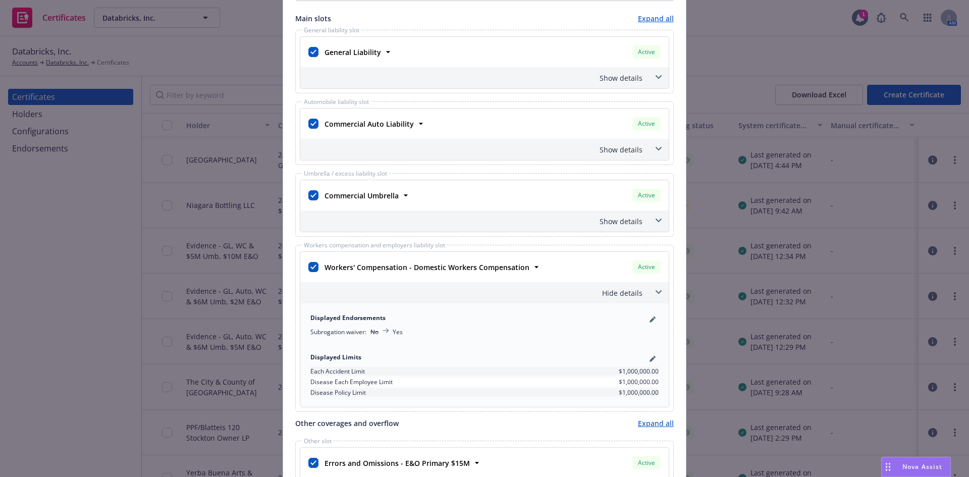
scroll to position [555, 0]
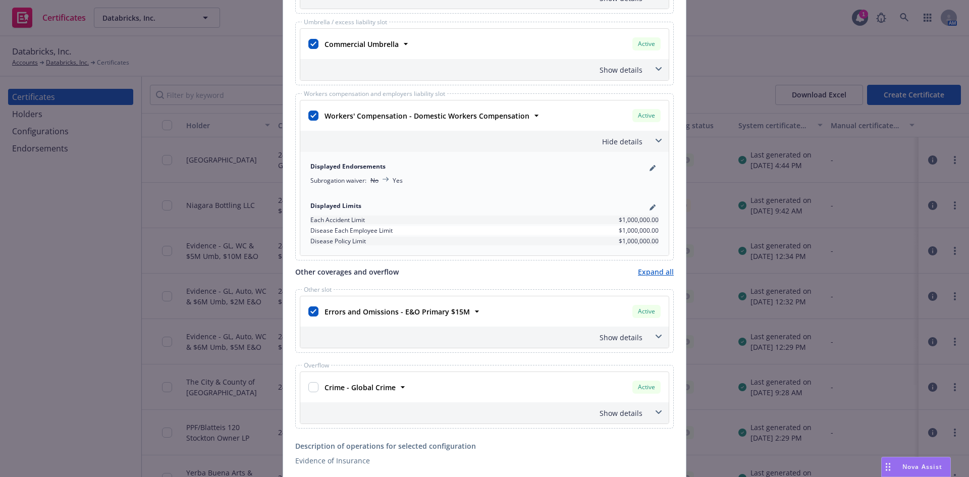
click at [653, 138] on span at bounding box center [659, 141] width 16 height 16
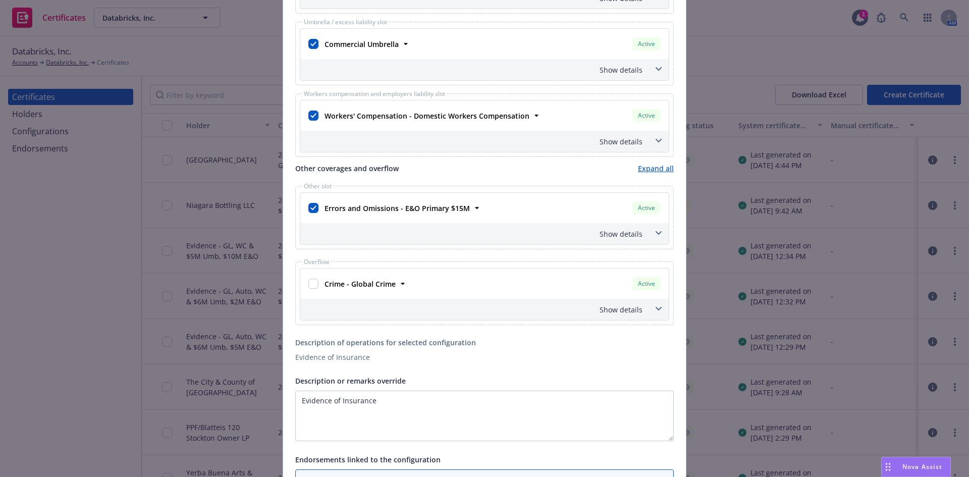
scroll to position [656, 0]
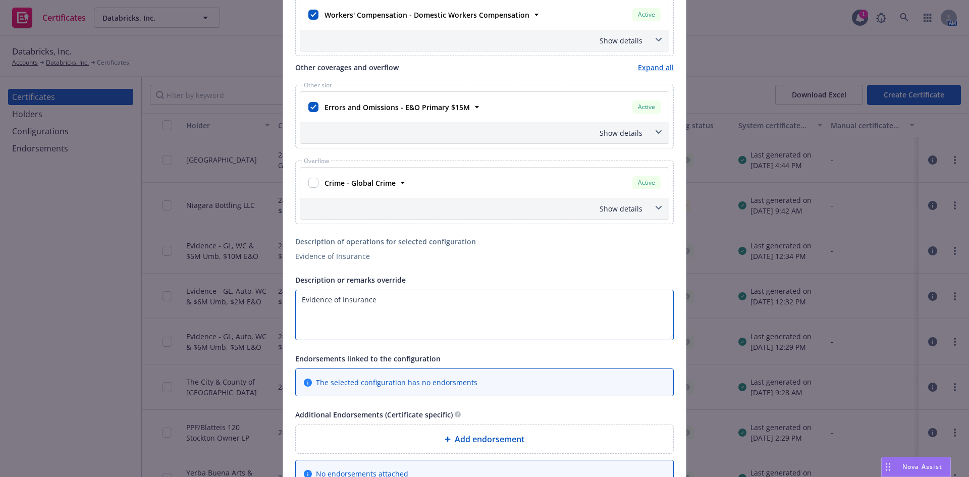
drag, startPoint x: 381, startPoint y: 310, endPoint x: 242, endPoint y: 304, distance: 139.5
click at [242, 304] on div "Create Certificate Form type ACORD 25 ACORD 27 This account has certificates sp…" at bounding box center [484, 238] width 969 height 477
drag, startPoint x: 373, startPoint y: 305, endPoint x: 272, endPoint y: 305, distance: 101.0
click at [272, 306] on div "Create Certificate Form type ACORD 25 ACORD 27 This account has certificates sp…" at bounding box center [484, 238] width 969 height 477
paste textarea "included as additional insured as respects [General Liability/Automobile Liabil…"
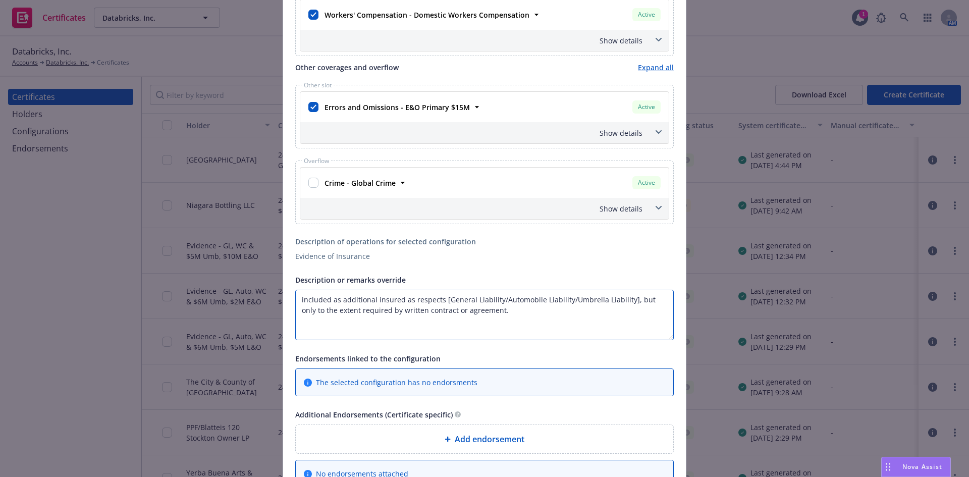
click at [295, 302] on textarea "included as additional insured as respects [General Liability/Automobile Liabil…" at bounding box center [484, 315] width 379 height 50
click at [504, 300] on textarea "Certificate Holder is included as additional insured as respects [General Liabi…" at bounding box center [484, 315] width 379 height 50
drag, startPoint x: 558, startPoint y: 299, endPoint x: 657, endPoint y: 301, distance: 98.5
click at [657, 301] on textarea "Certificate Holder is included as additional insured as respects General Liabil…" at bounding box center [484, 315] width 379 height 50
drag, startPoint x: 559, startPoint y: 301, endPoint x: 587, endPoint y: 299, distance: 27.8
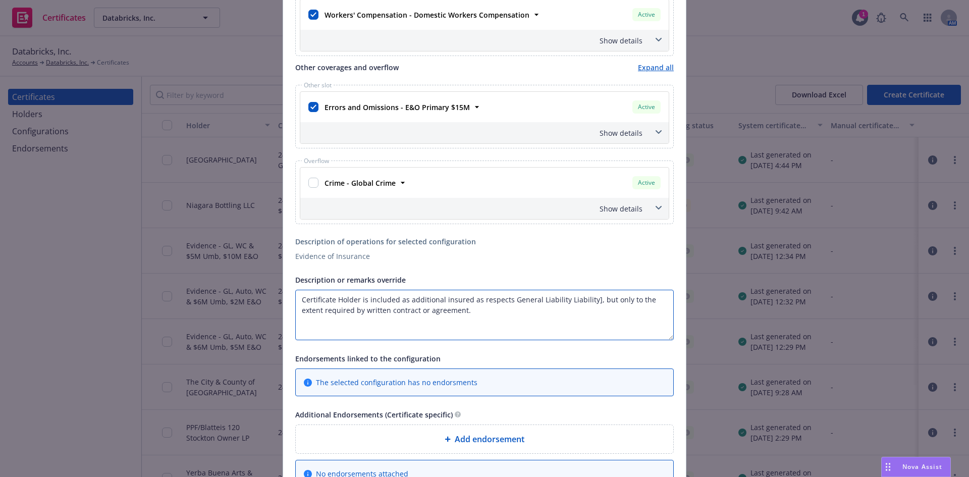
click at [587, 299] on textarea "Certificate Holder is included as additional insured as respects General Liabil…" at bounding box center [484, 315] width 379 height 50
click at [438, 307] on textarea "Certificate Holder is included as additional insured as respects General Liabil…" at bounding box center [484, 315] width 379 height 50
paste textarea "Waiver of Subrogation applies to [General Liability/Automobile/Workers Compensa…"
click at [441, 311] on textarea "Certificate Holder is included as additional insured as respects General Liabil…" at bounding box center [484, 315] width 379 height 50
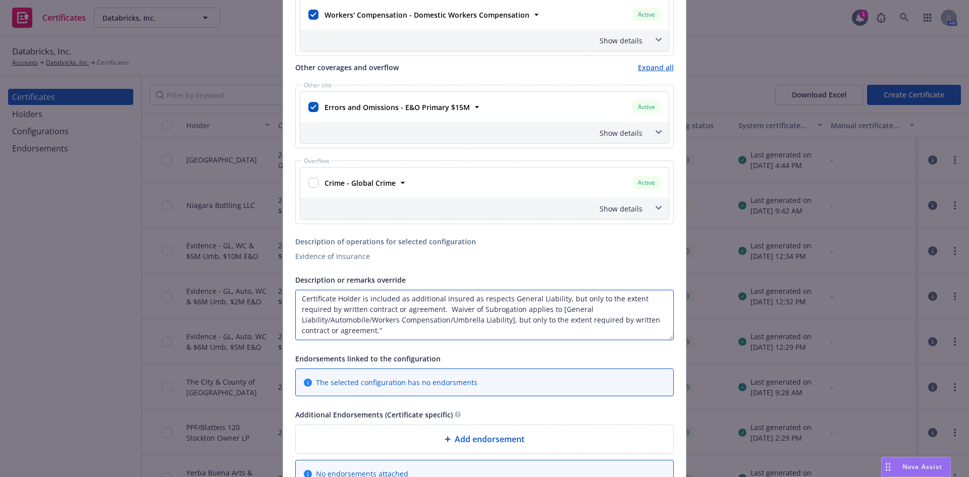
scroll to position [21, 0]
drag, startPoint x: 549, startPoint y: 310, endPoint x: 366, endPoint y: 301, distance: 183.5
click at [366, 301] on textarea "Certificate Holder is included as additional insured as respects General Liabil…" at bounding box center [484, 315] width 379 height 50
drag, startPoint x: 346, startPoint y: 320, endPoint x: 407, endPoint y: 322, distance: 61.6
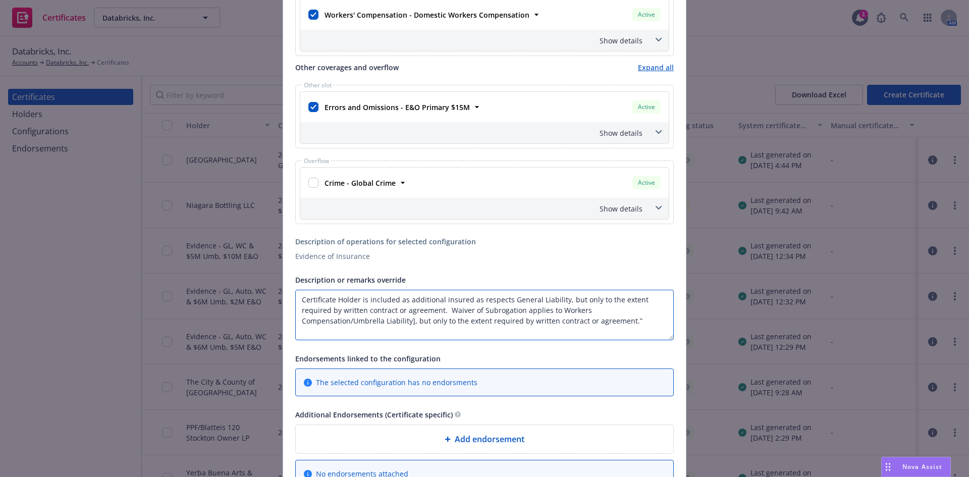
click at [407, 322] on textarea "Certificate Holder is included as additional insured as respects General Liabil…" at bounding box center [484, 315] width 379 height 50
click at [549, 328] on textarea "Certificate Holder is included as additional insured as respects General Liabil…" at bounding box center [484, 315] width 379 height 50
click at [504, 321] on textarea "Certificate Holder is included as additional insured as respects General Liabil…" at bounding box center [484, 315] width 379 height 50
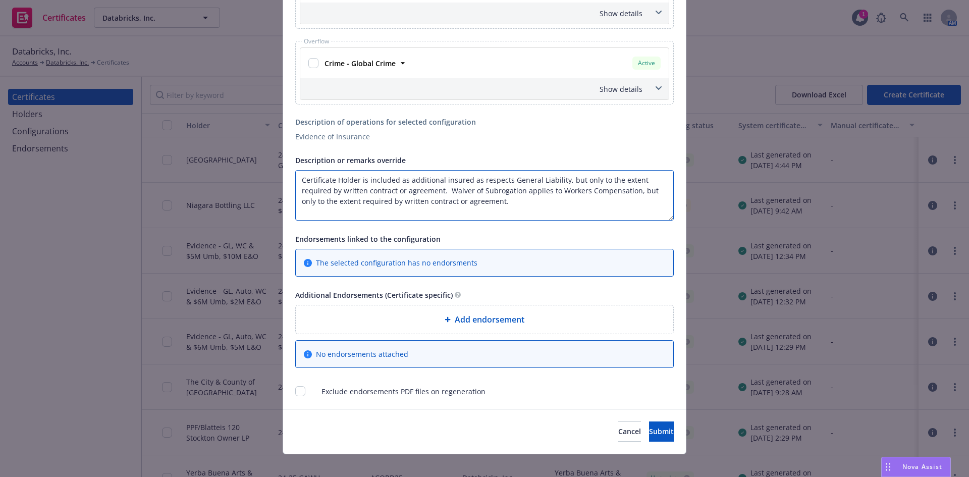
scroll to position [786, 0]
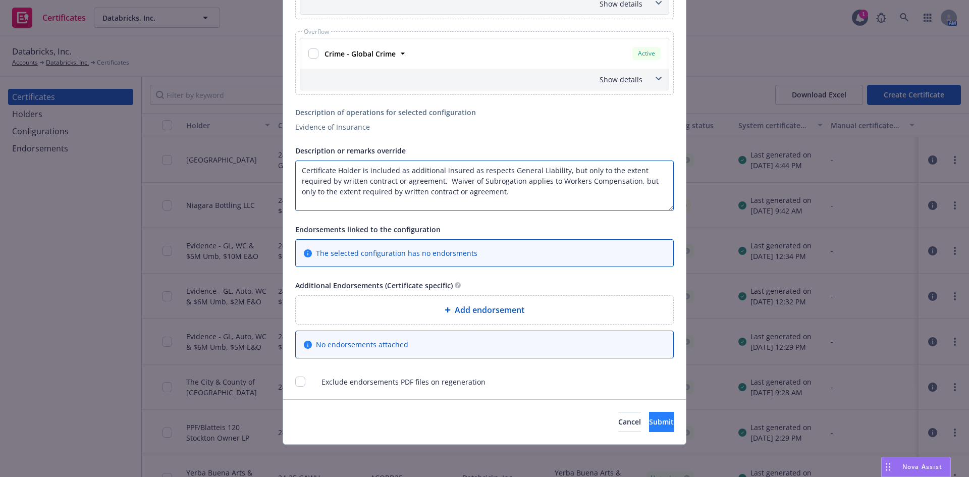
type textarea "Certificate Holder is included as additional insured as respects General Liabil…"
click at [657, 430] on button "Submit" at bounding box center [661, 422] width 25 height 20
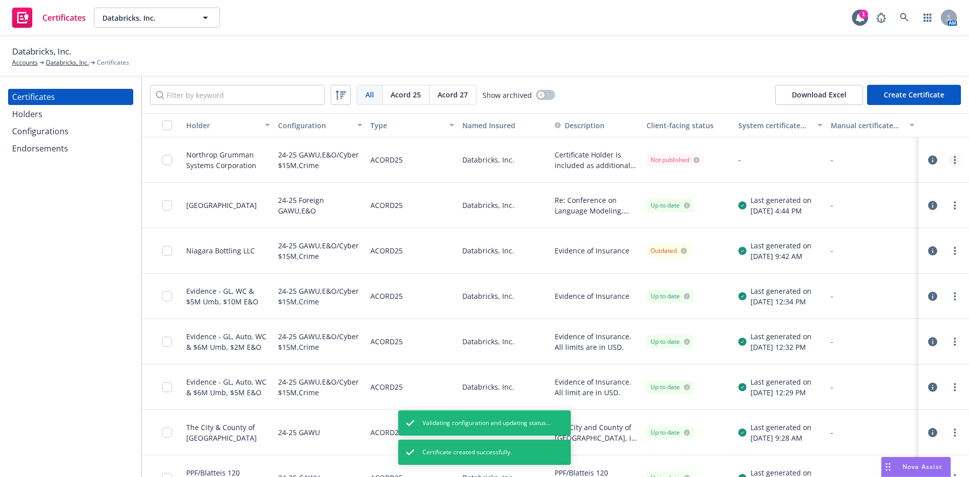
click at [954, 160] on circle "more" at bounding box center [955, 160] width 2 height 2
click at [846, 221] on link "Regenerate" at bounding box center [873, 221] width 162 height 20
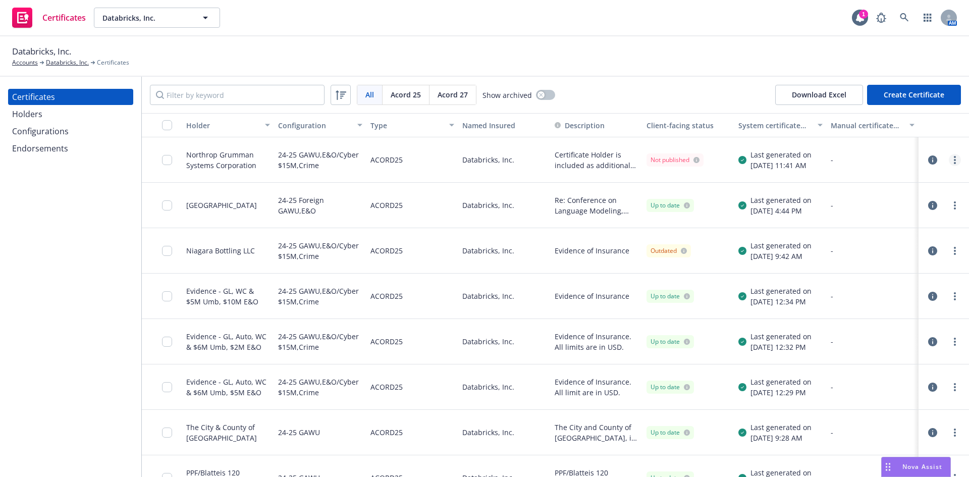
click at [954, 156] on icon "more" at bounding box center [955, 160] width 2 height 8
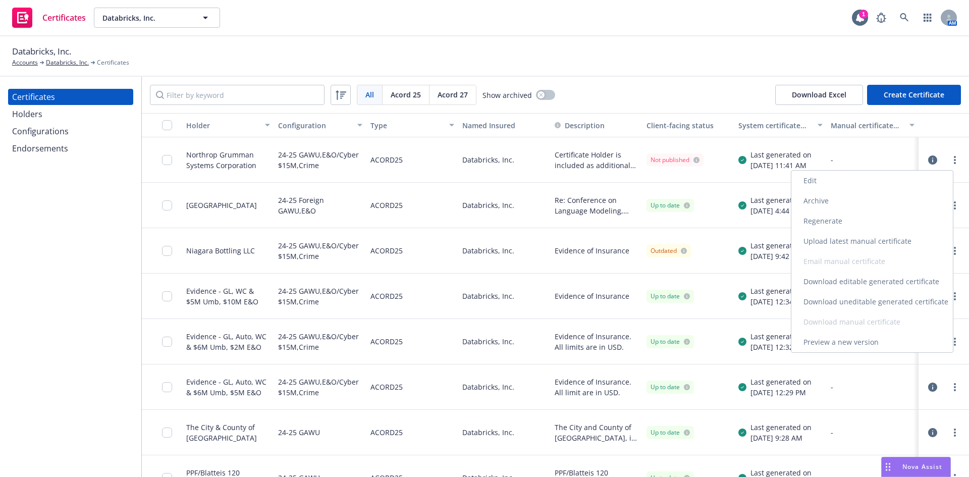
click at [859, 301] on link "Download uneditable generated certificate" at bounding box center [873, 302] width 162 height 20
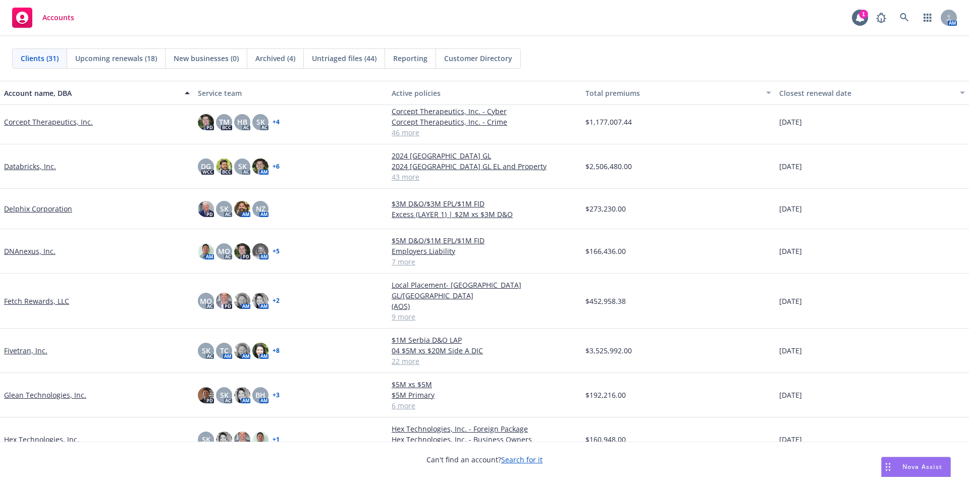
scroll to position [101, 0]
click at [43, 295] on link "Fetch Rewards, LLC" at bounding box center [36, 300] width 65 height 11
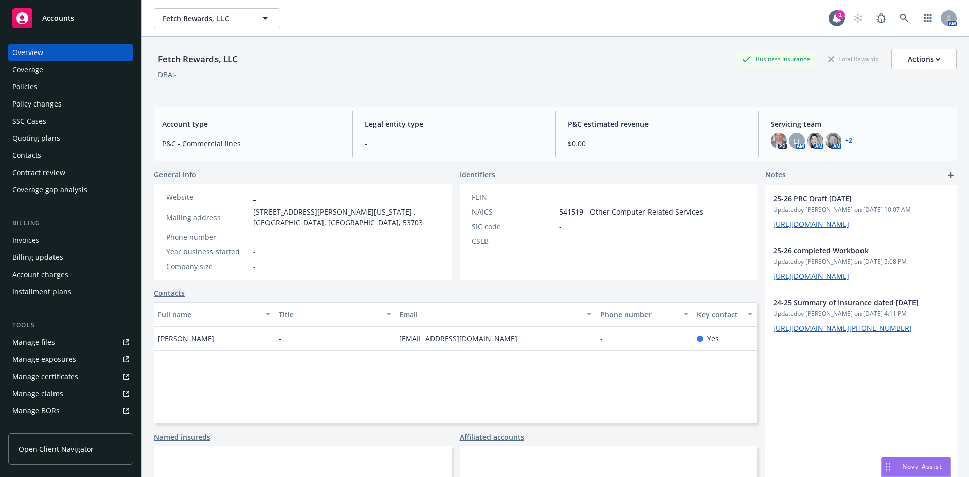
click at [26, 88] on div "Policies" at bounding box center [24, 87] width 25 height 16
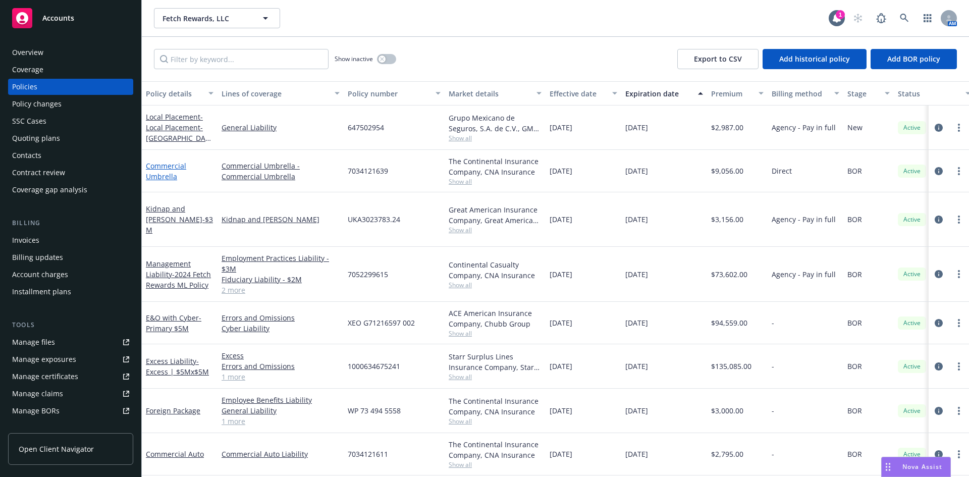
click at [159, 172] on link "Commercial Umbrella" at bounding box center [166, 171] width 40 height 20
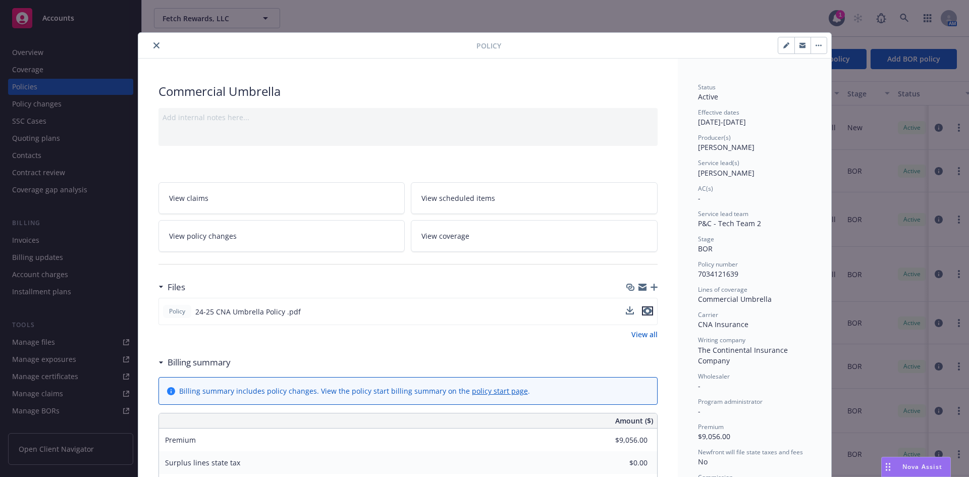
click at [643, 311] on icon "preview file" at bounding box center [647, 310] width 9 height 7
